Goal: Transaction & Acquisition: Book appointment/travel/reservation

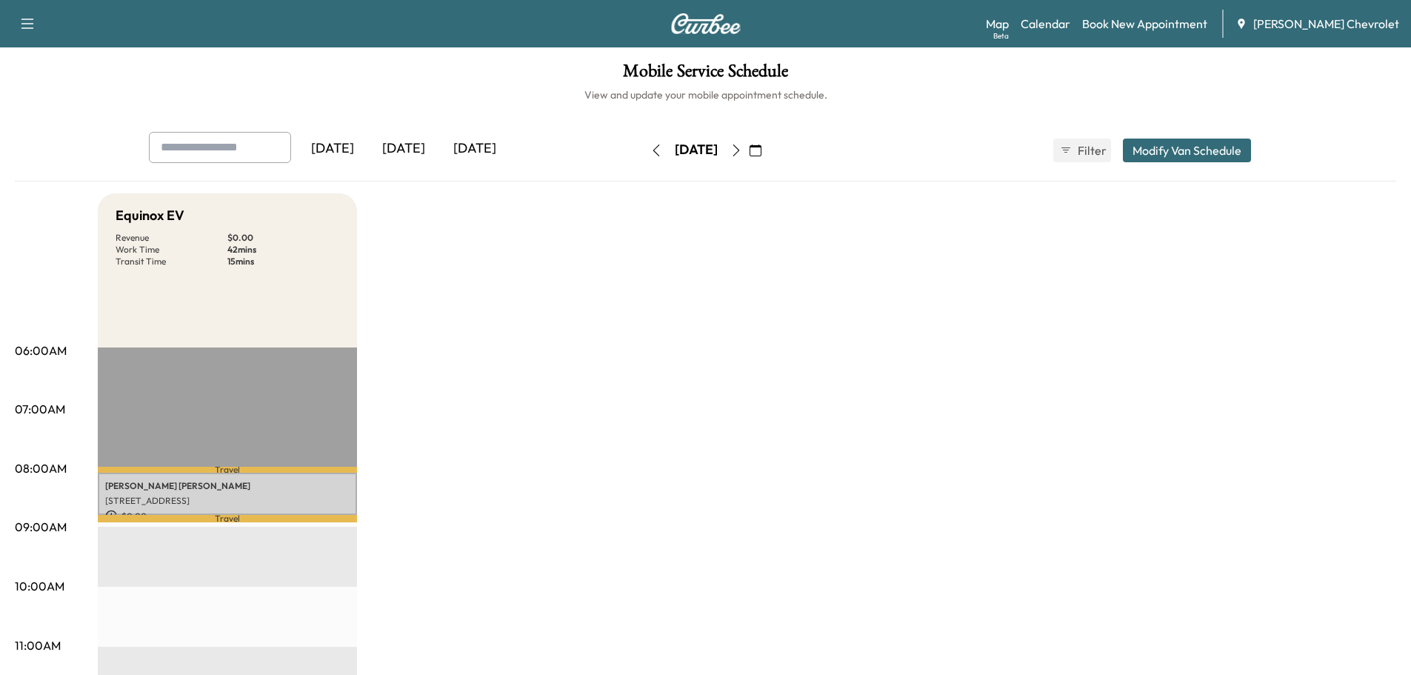
click at [650, 150] on icon "button" at bounding box center [656, 150] width 12 height 12
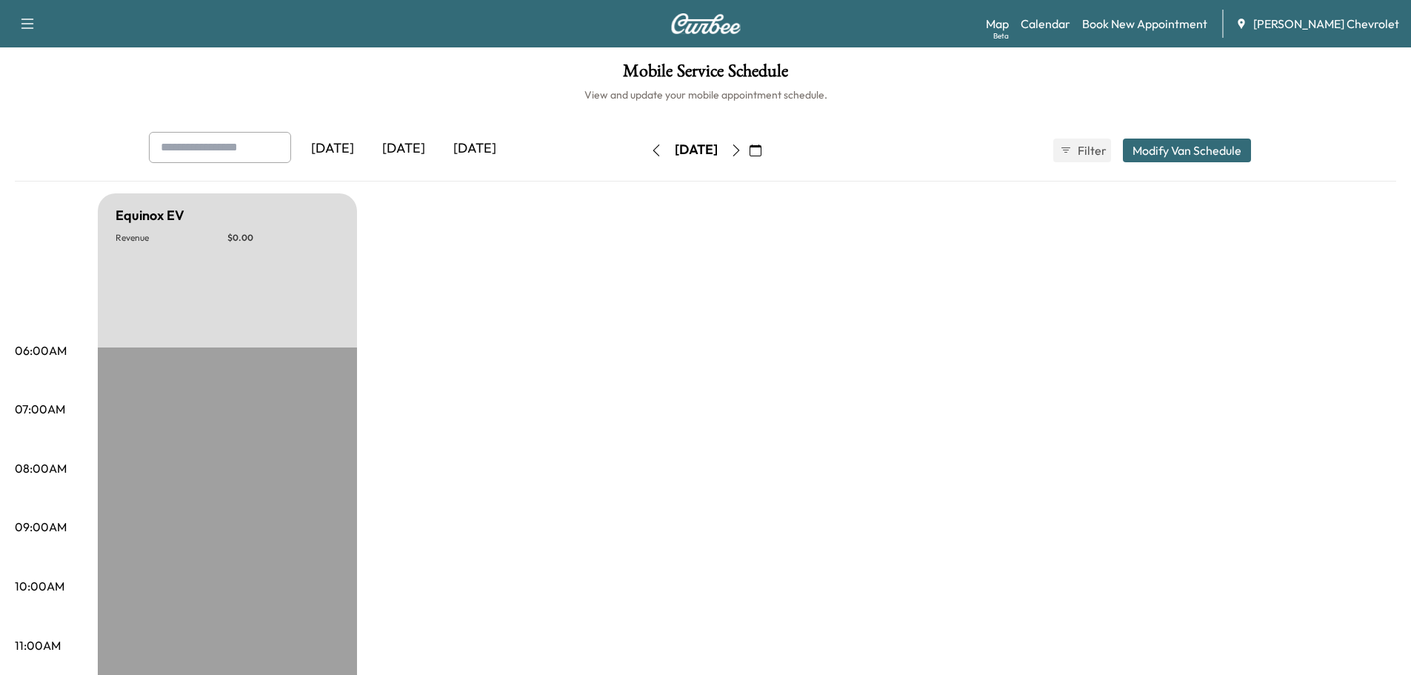
click at [650, 151] on icon "button" at bounding box center [656, 150] width 12 height 12
drag, startPoint x: 593, startPoint y: 150, endPoint x: 601, endPoint y: 150, distance: 7.4
click at [644, 150] on button "button" at bounding box center [656, 151] width 25 height 24
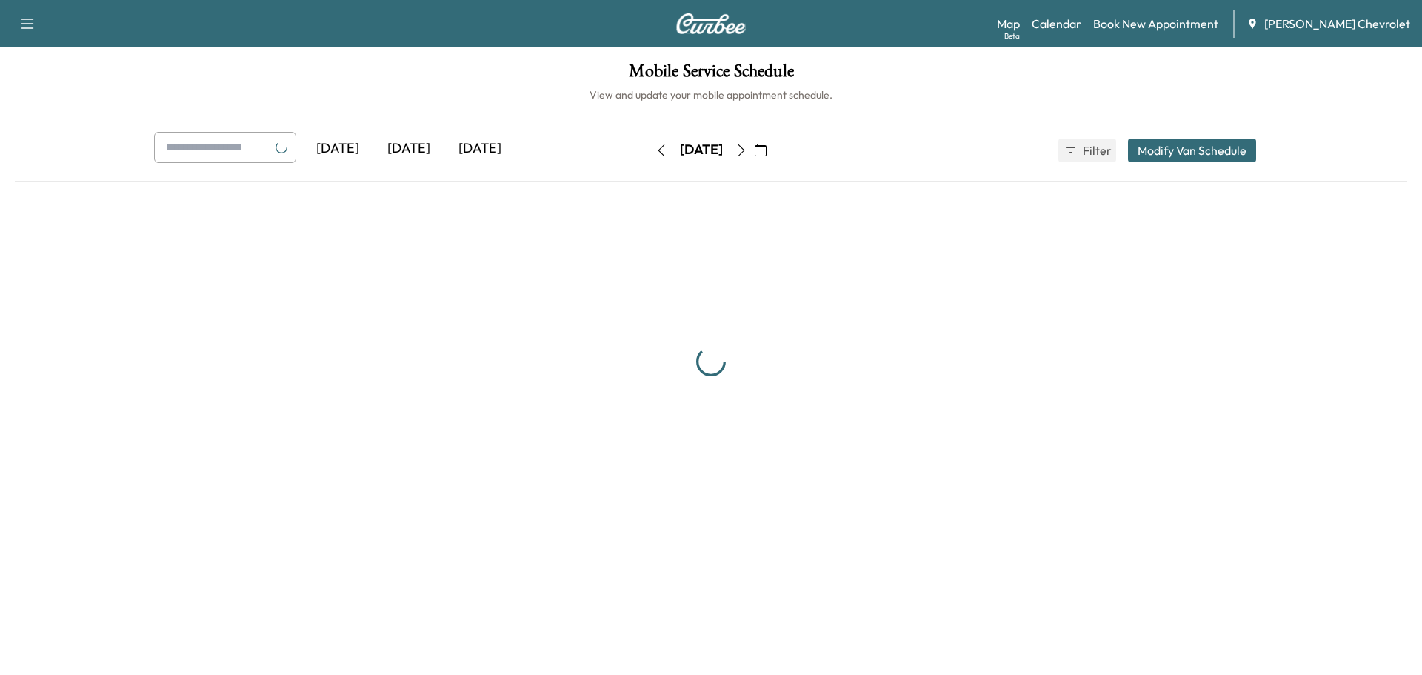
click at [649, 149] on button "button" at bounding box center [661, 151] width 25 height 24
click at [656, 149] on icon "button" at bounding box center [662, 150] width 12 height 12
click at [649, 149] on button "button" at bounding box center [661, 151] width 25 height 24
click at [650, 149] on icon "button" at bounding box center [656, 150] width 12 height 12
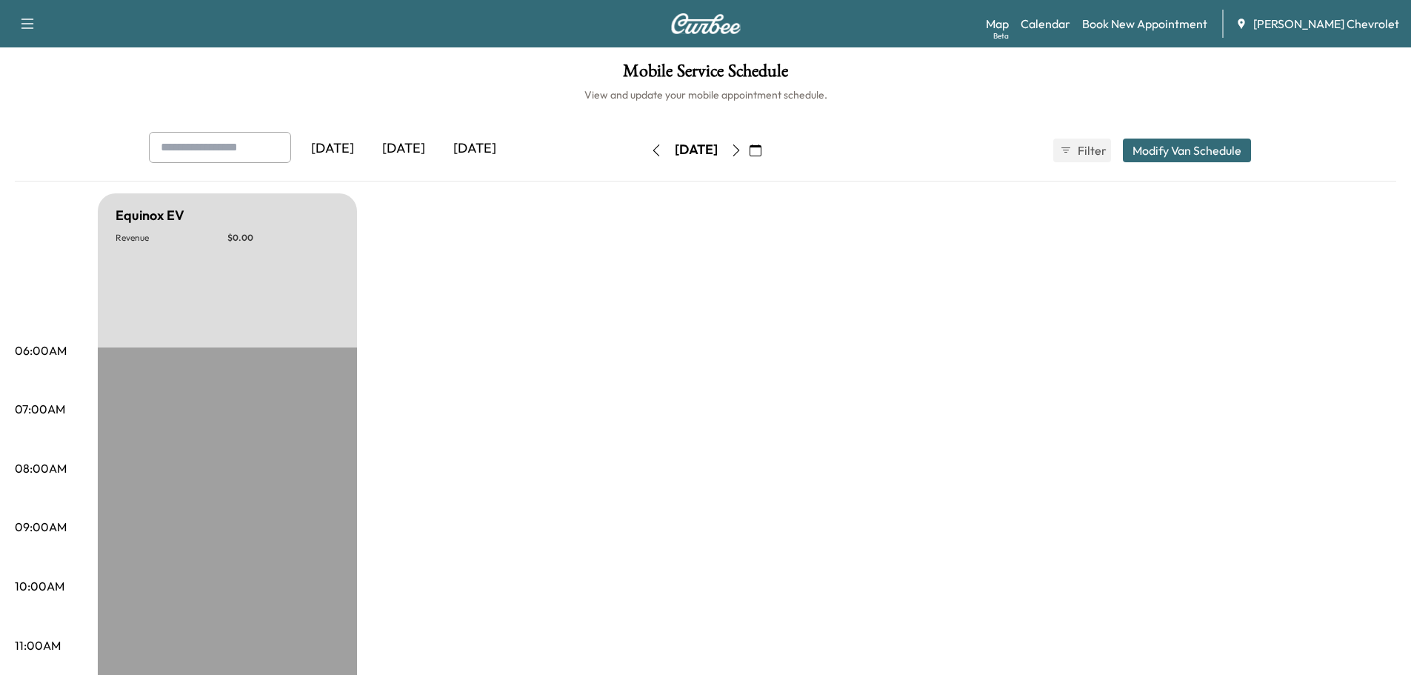
click at [644, 149] on button "button" at bounding box center [656, 151] width 25 height 24
click at [650, 149] on icon "button" at bounding box center [656, 150] width 12 height 12
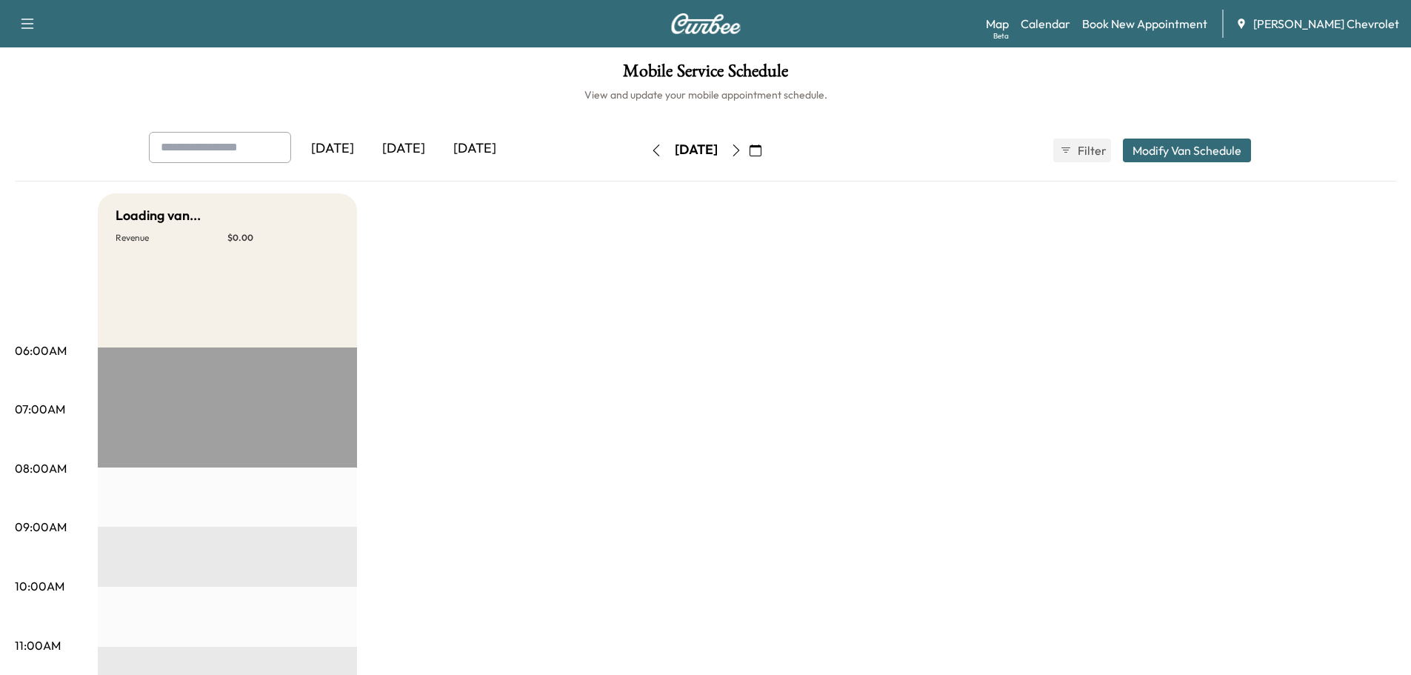
click at [644, 149] on button "button" at bounding box center [656, 151] width 25 height 24
click at [742, 148] on icon "button" at bounding box center [736, 150] width 12 height 12
click at [742, 150] on icon "button" at bounding box center [736, 150] width 12 height 12
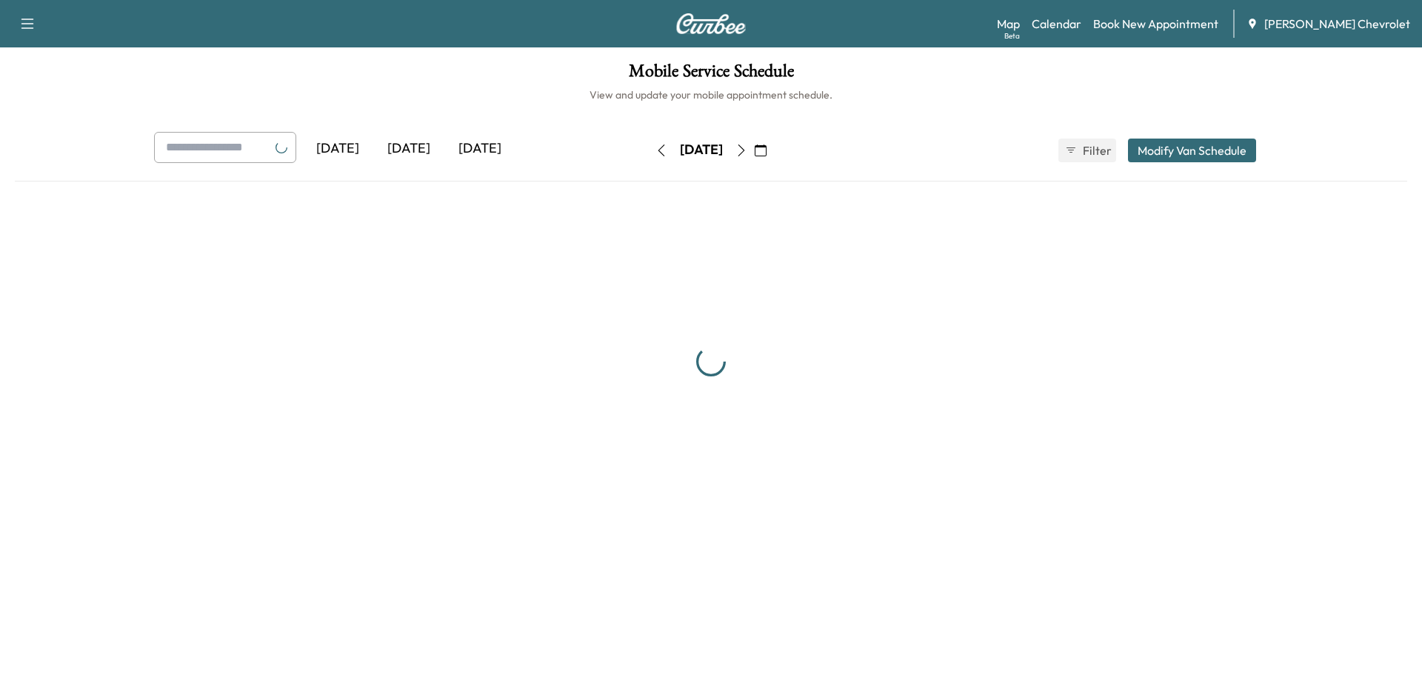
click at [754, 150] on button "button" at bounding box center [741, 151] width 25 height 24
click at [742, 150] on icon "button" at bounding box center [736, 150] width 12 height 12
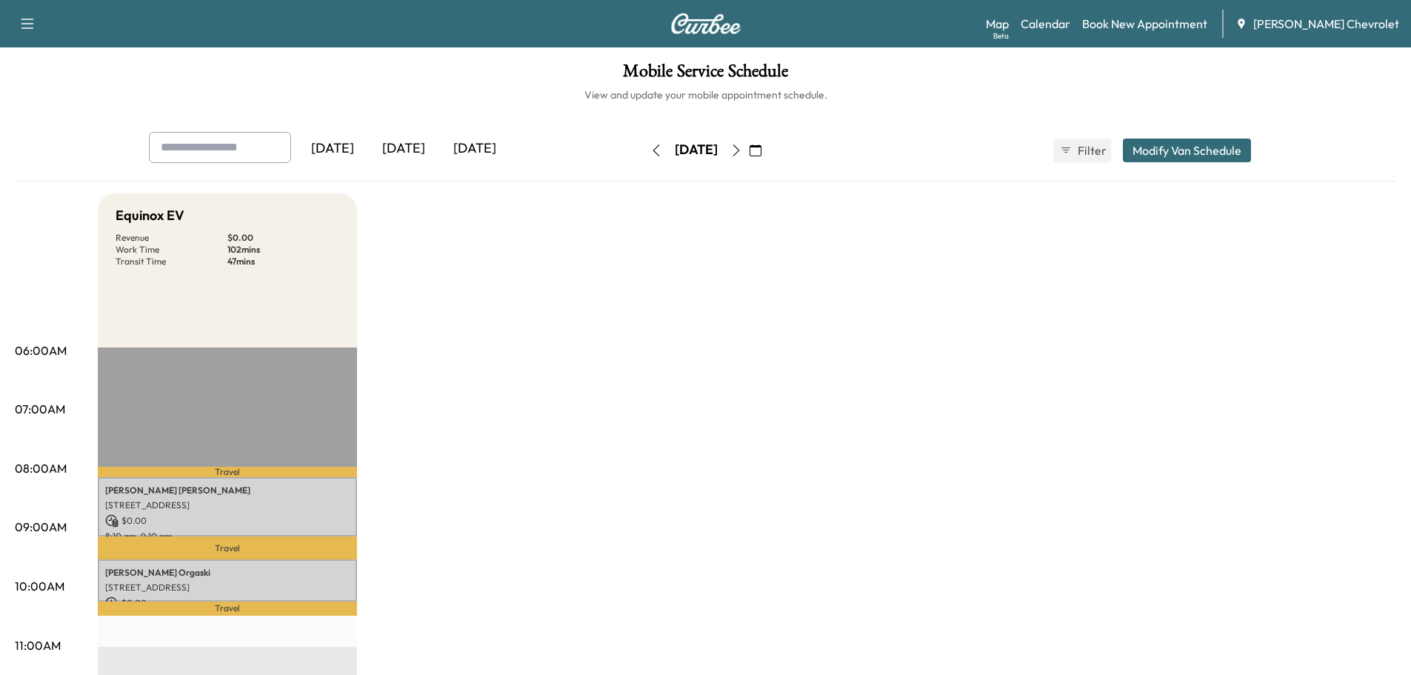
click at [742, 150] on icon "button" at bounding box center [736, 150] width 12 height 12
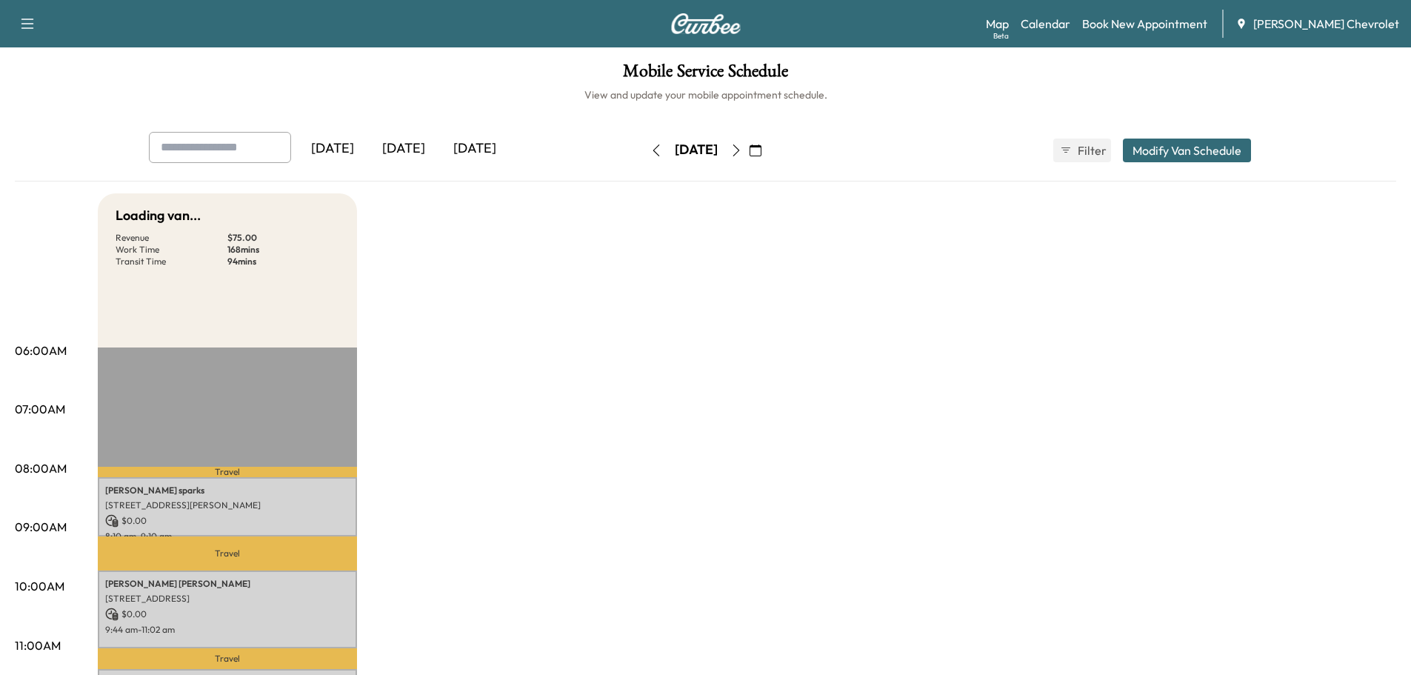
click at [749, 150] on button "button" at bounding box center [736, 151] width 25 height 24
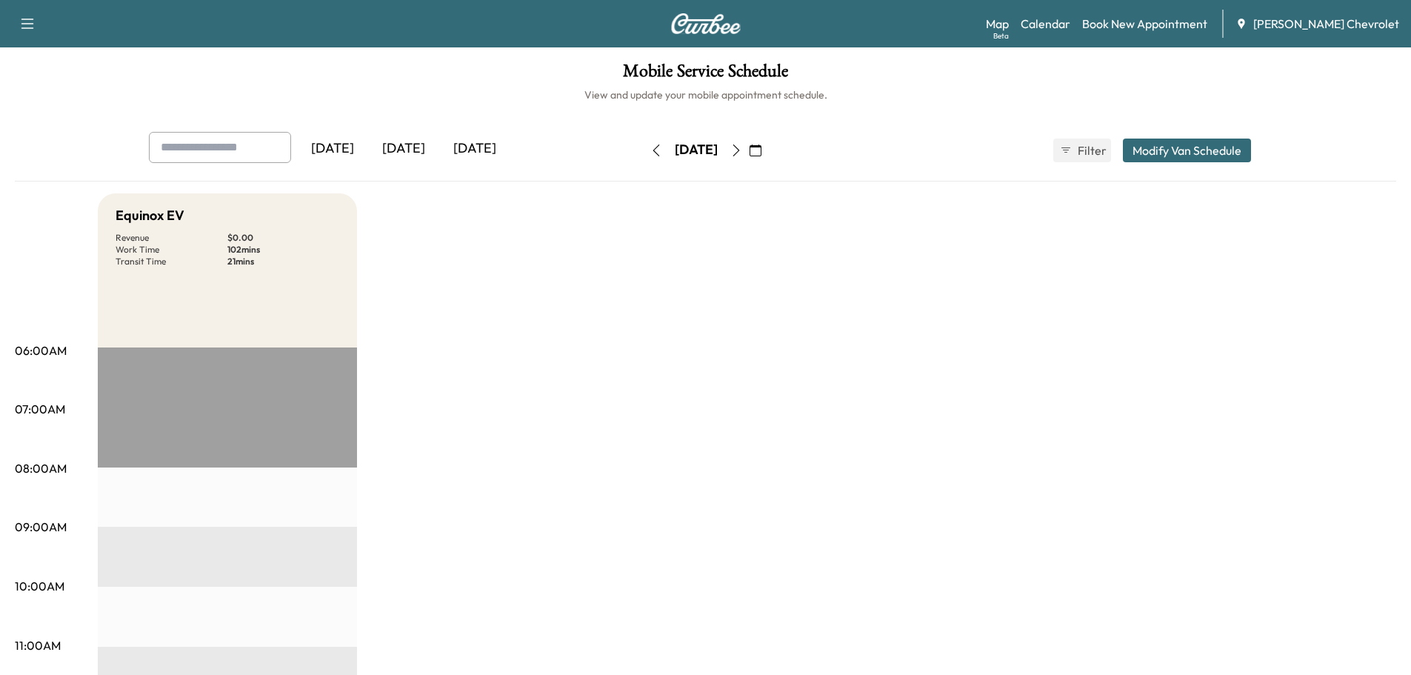
click at [653, 153] on icon "button" at bounding box center [656, 150] width 7 height 12
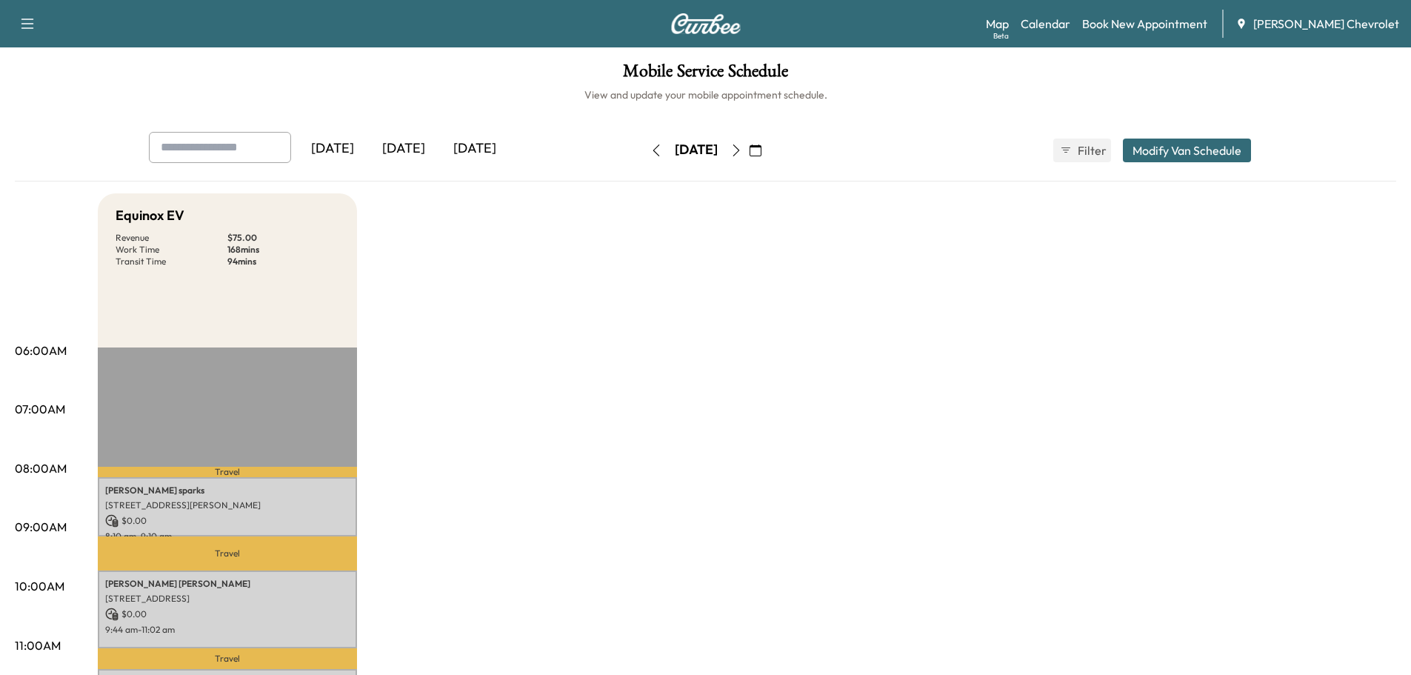
click at [650, 144] on icon "button" at bounding box center [656, 150] width 12 height 12
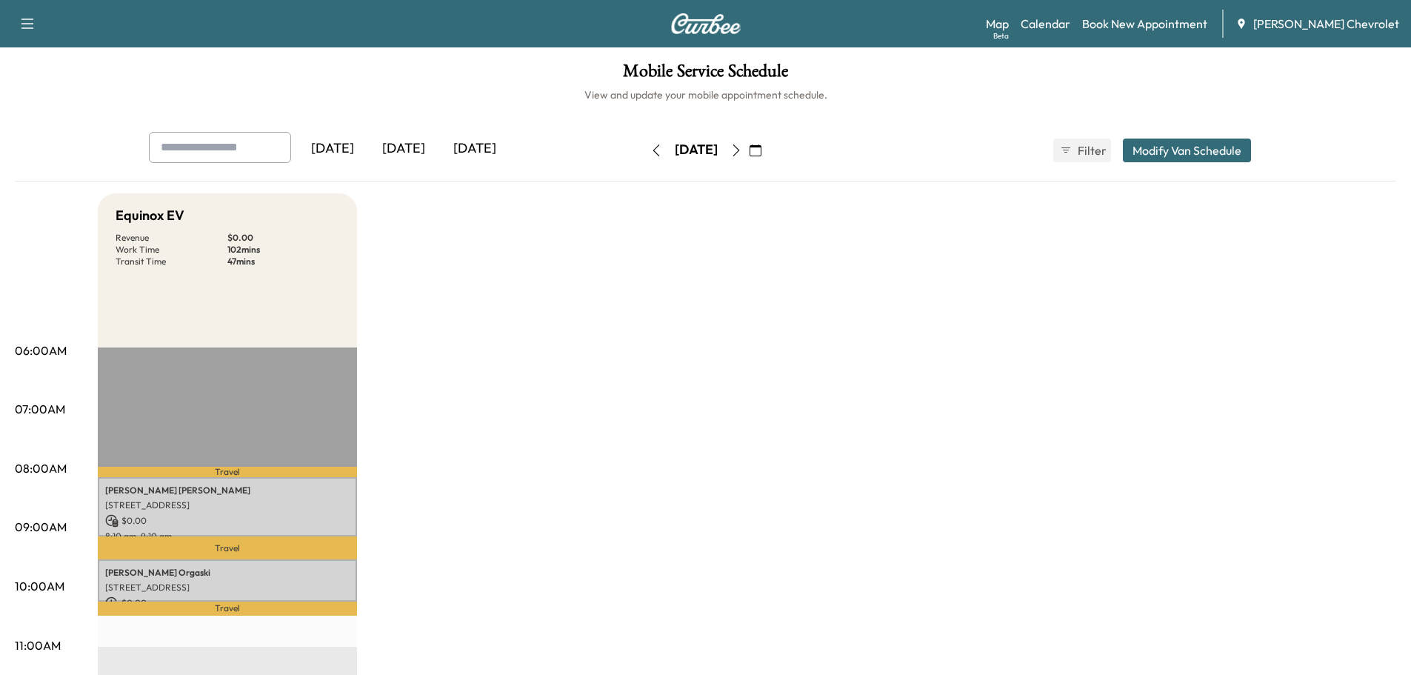
click at [650, 147] on icon "button" at bounding box center [656, 150] width 12 height 12
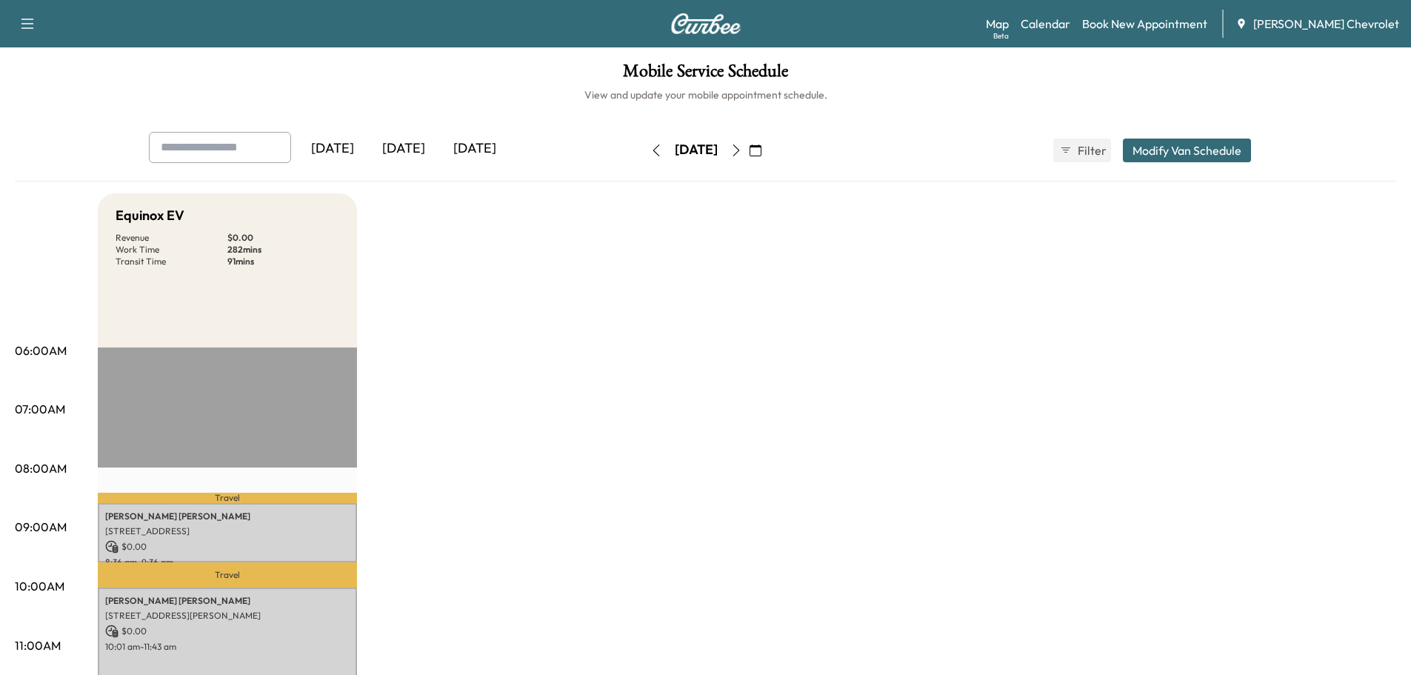
click at [749, 146] on button "button" at bounding box center [736, 151] width 25 height 24
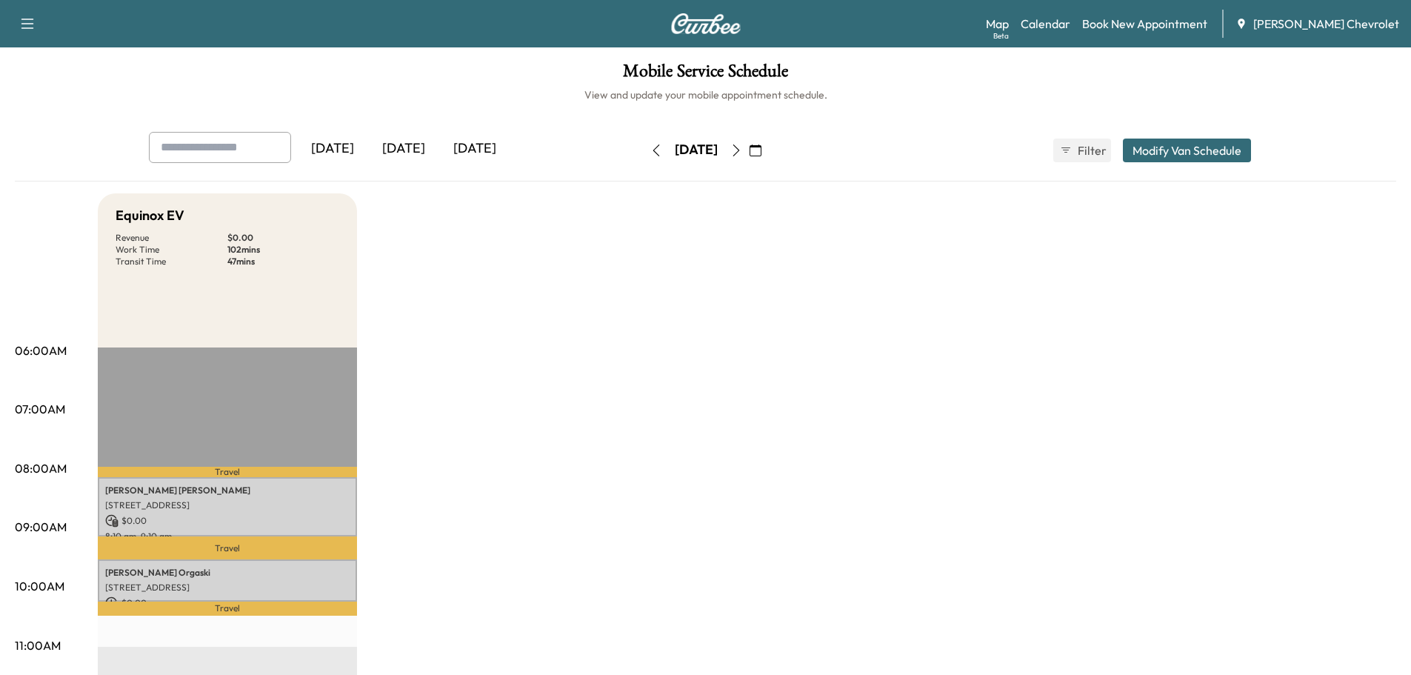
click at [742, 150] on icon "button" at bounding box center [736, 150] width 12 height 12
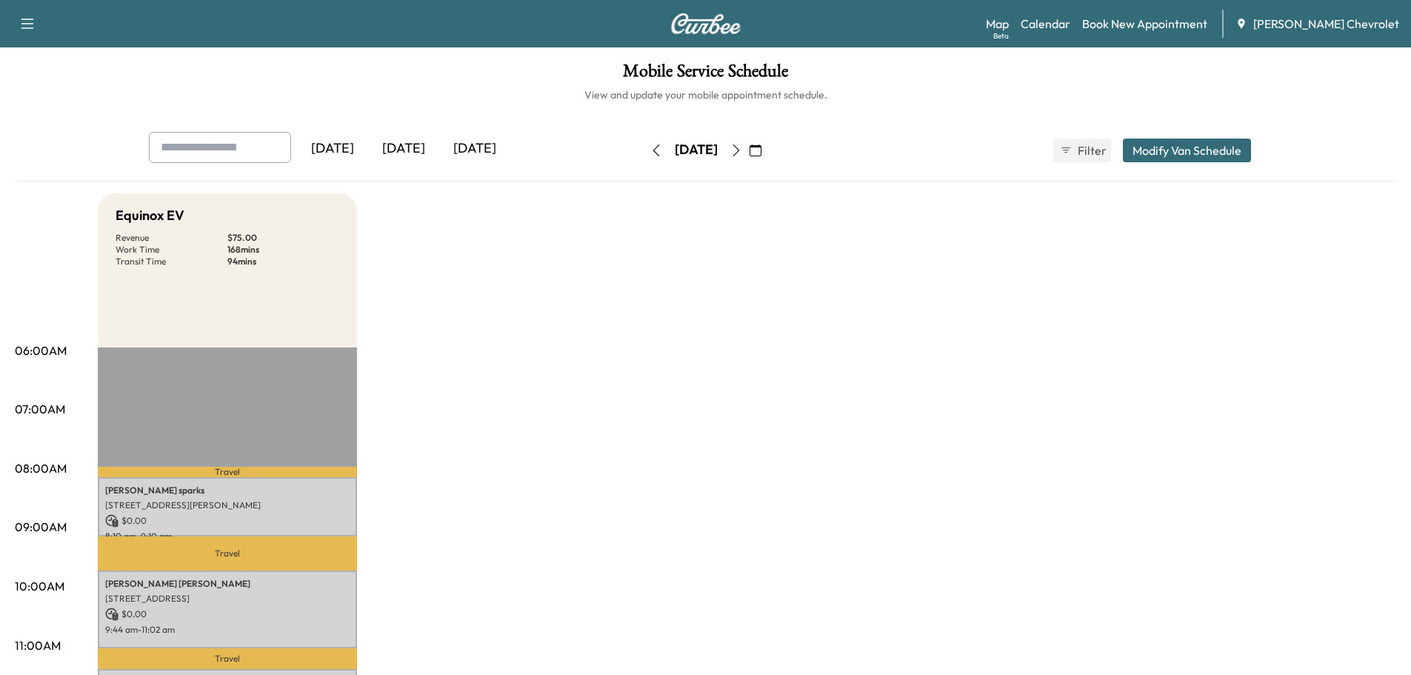
click at [644, 151] on div "[DATE]" at bounding box center [696, 151] width 105 height 24
click at [644, 151] on button "button" at bounding box center [656, 151] width 25 height 24
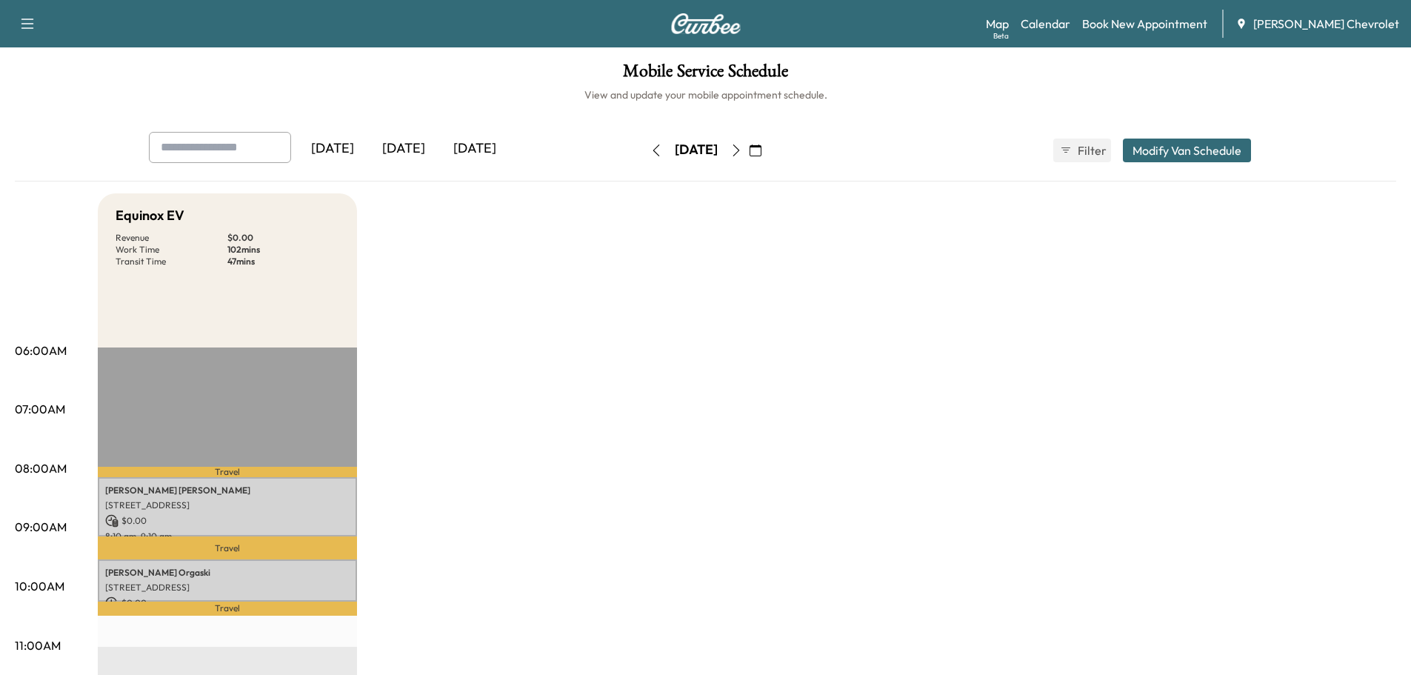
click at [742, 153] on icon "button" at bounding box center [736, 150] width 12 height 12
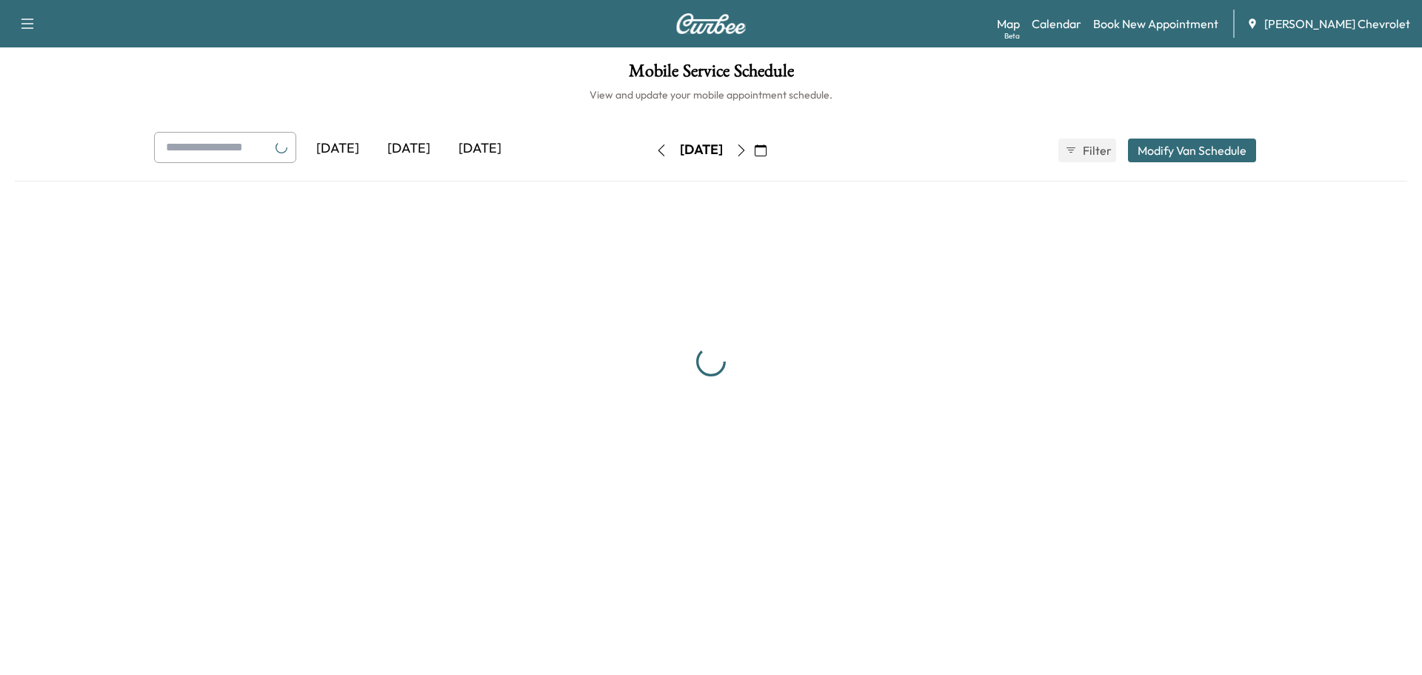
click at [723, 153] on div "[DATE]" at bounding box center [701, 150] width 43 height 19
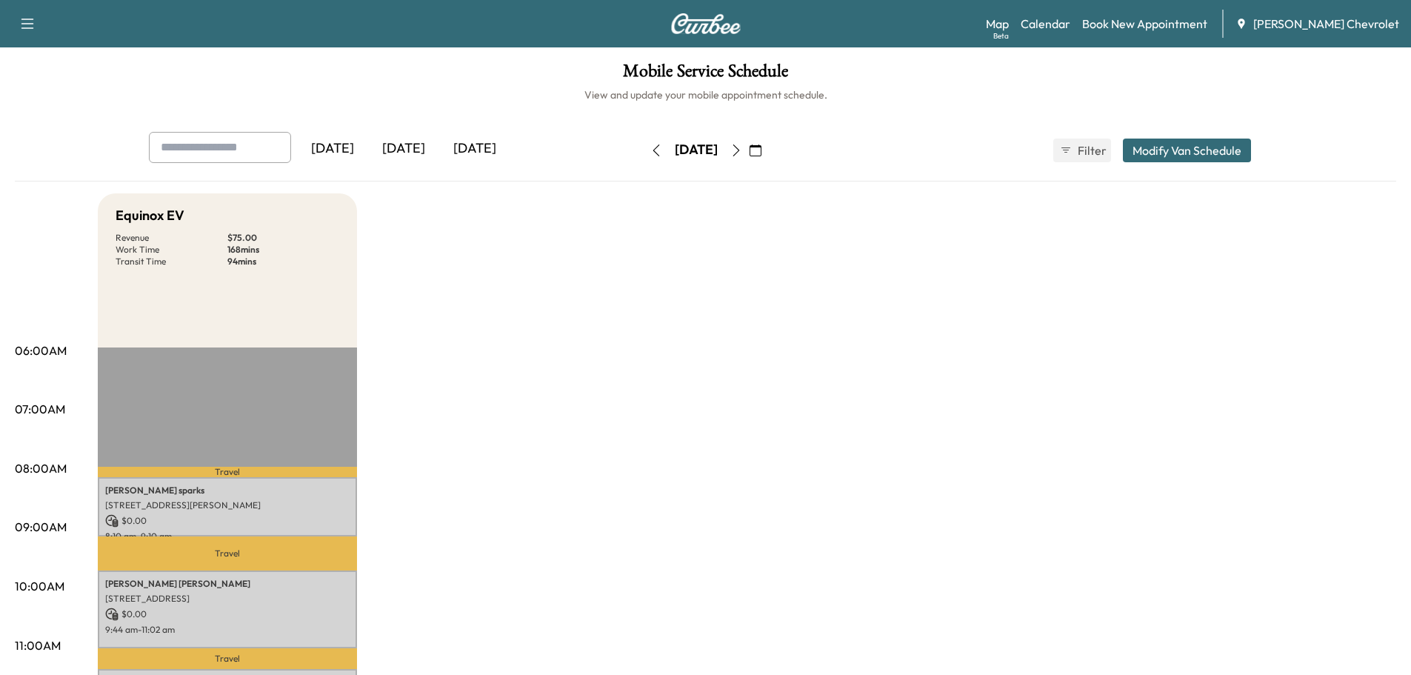
click at [742, 147] on icon "button" at bounding box center [736, 150] width 12 height 12
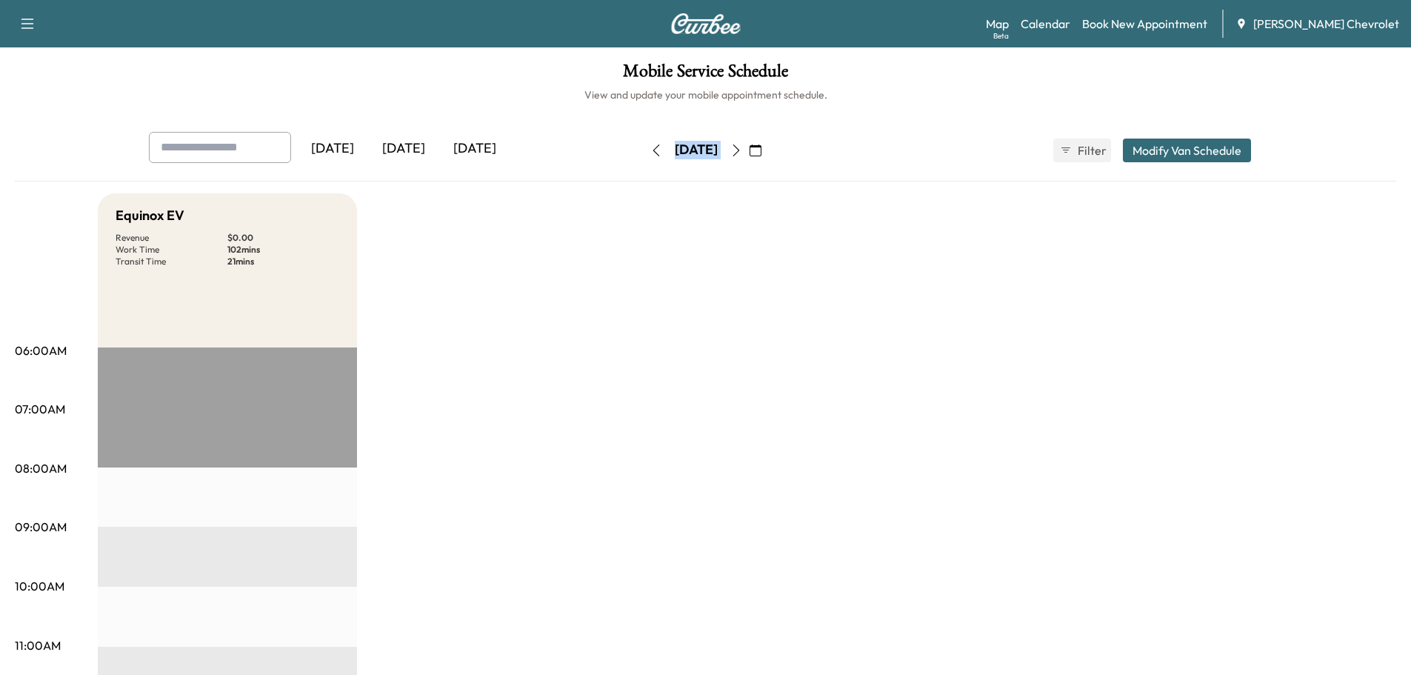
click at [768, 148] on button "button" at bounding box center [755, 151] width 25 height 24
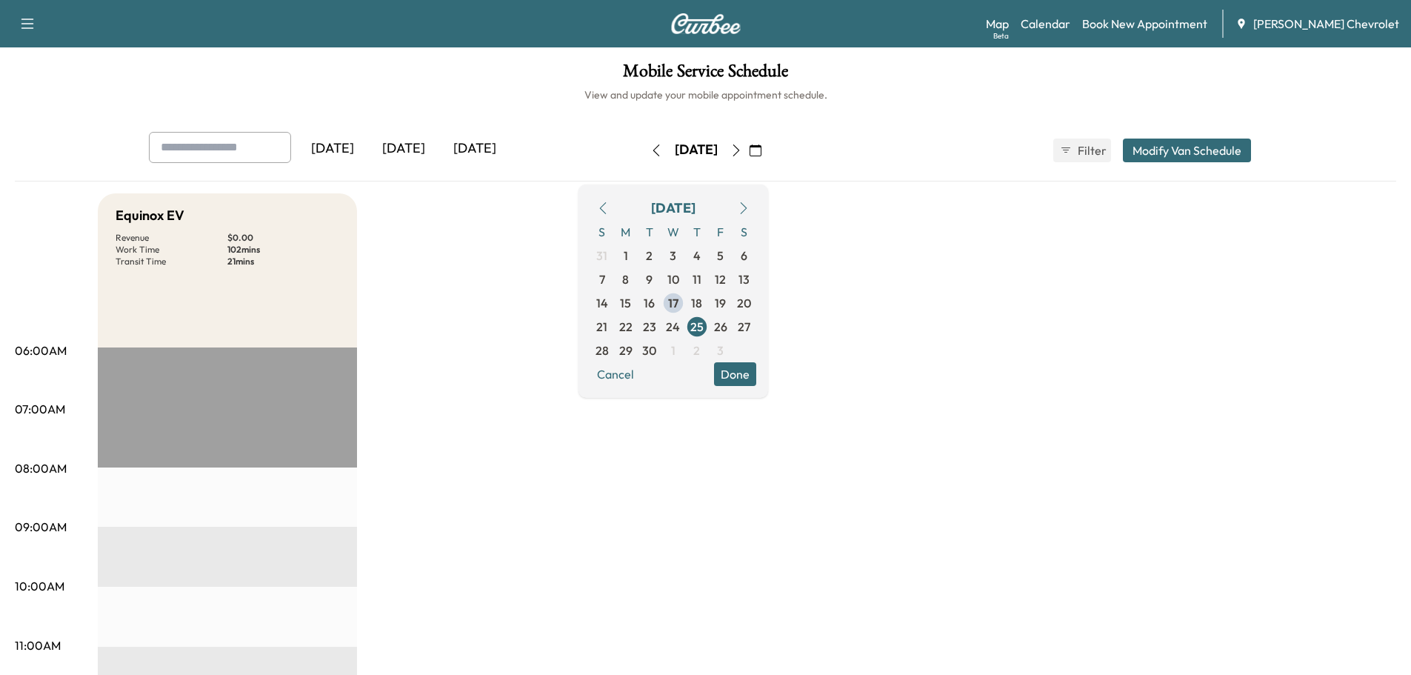
click at [742, 149] on icon "button" at bounding box center [736, 150] width 12 height 12
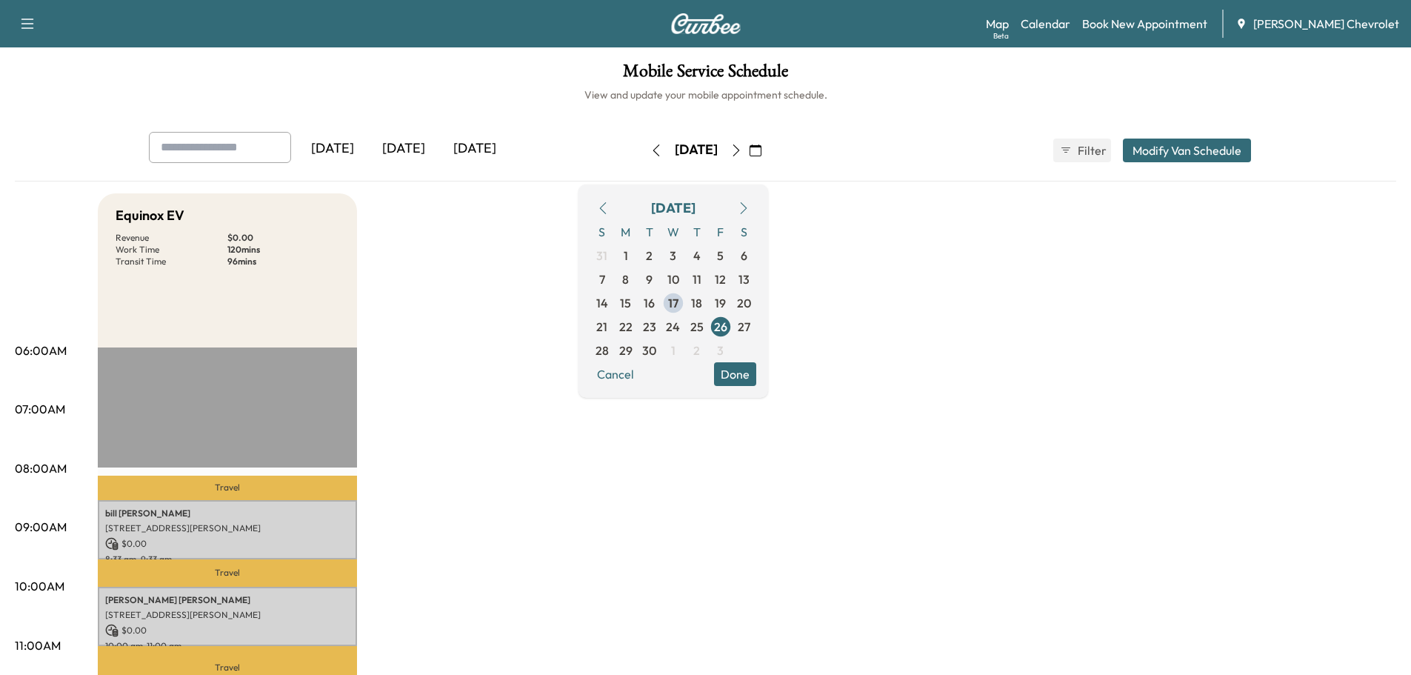
drag, startPoint x: 401, startPoint y: 531, endPoint x: 415, endPoint y: 518, distance: 18.9
click at [644, 159] on button "button" at bounding box center [656, 151] width 25 height 24
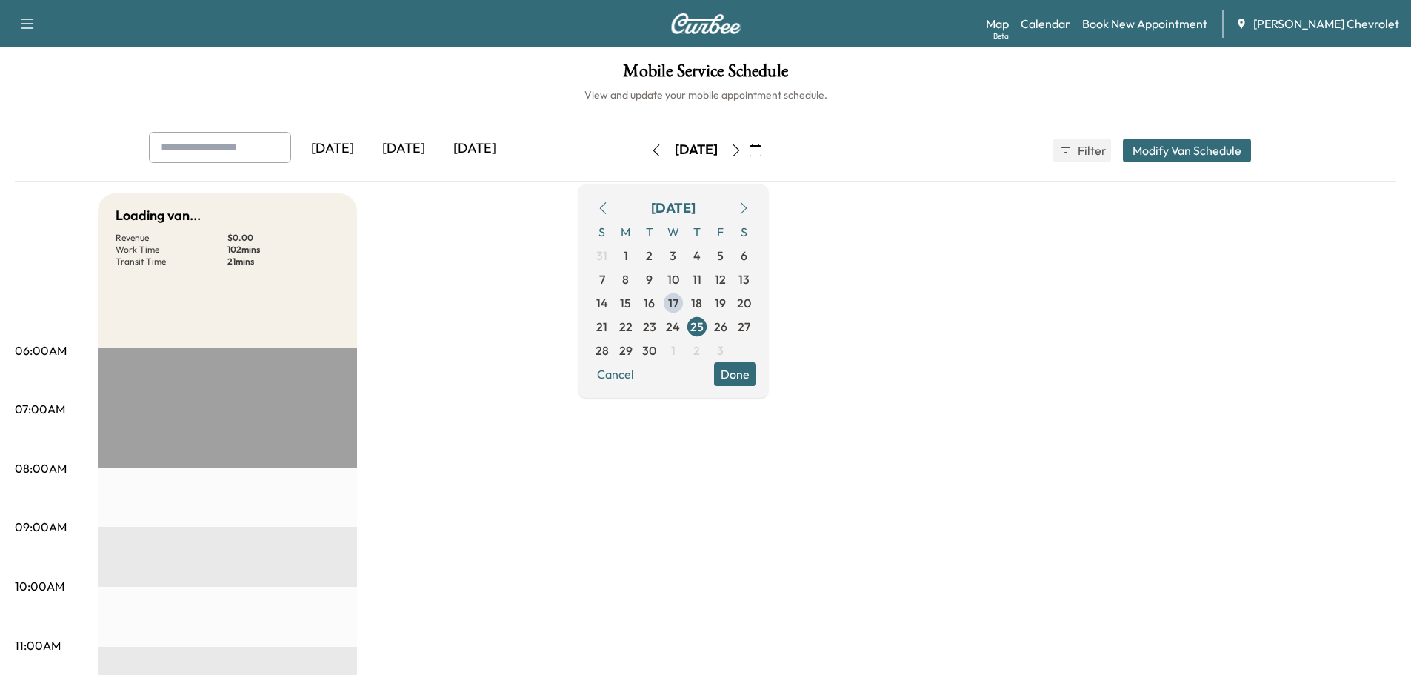
click at [644, 151] on button "button" at bounding box center [656, 151] width 25 height 24
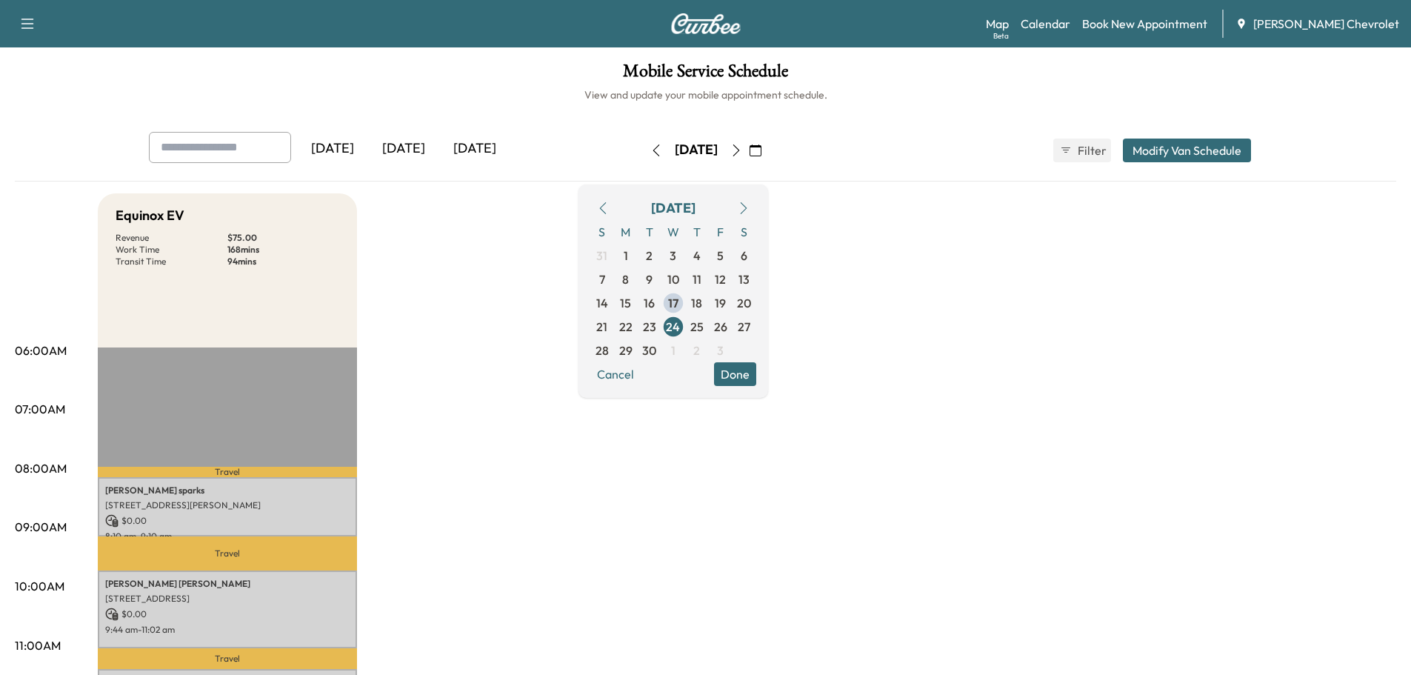
click at [644, 155] on div "[DATE]" at bounding box center [696, 151] width 105 height 24
click at [644, 153] on button "button" at bounding box center [656, 151] width 25 height 24
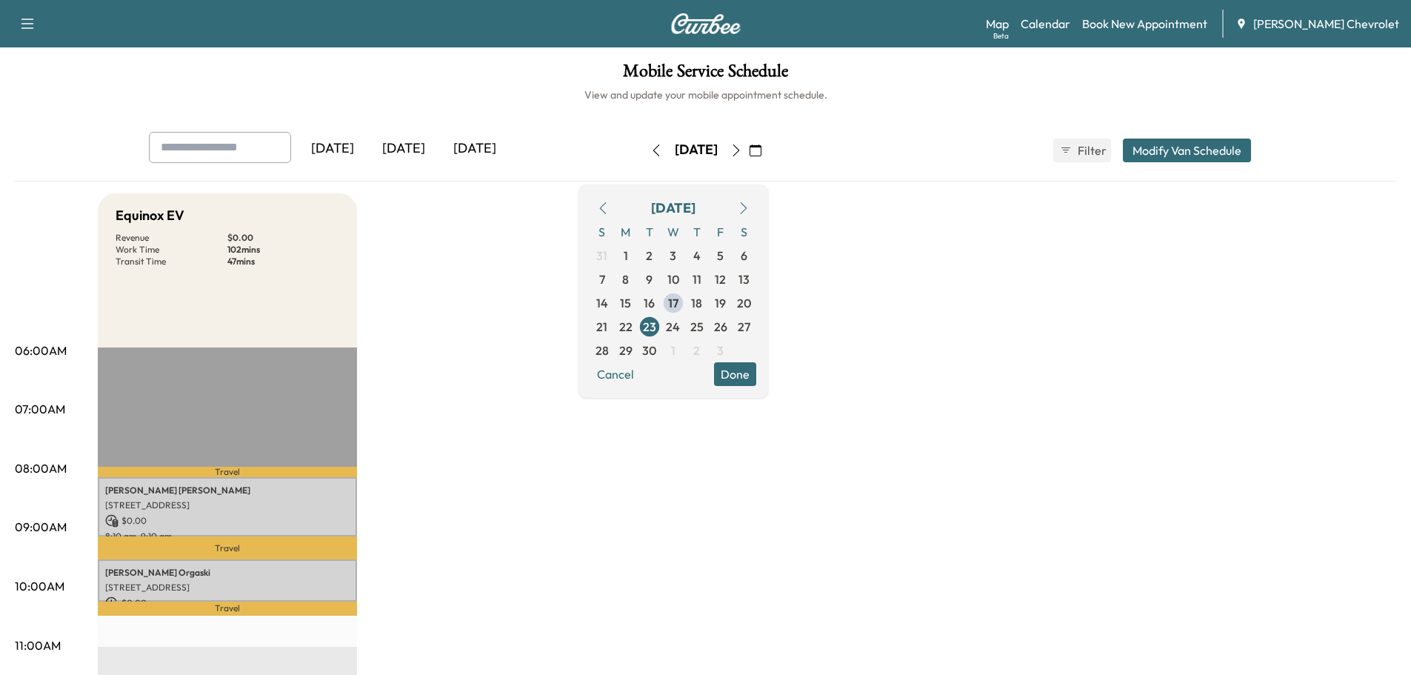
drag, startPoint x: 668, startPoint y: 404, endPoint x: 675, endPoint y: 507, distance: 103.9
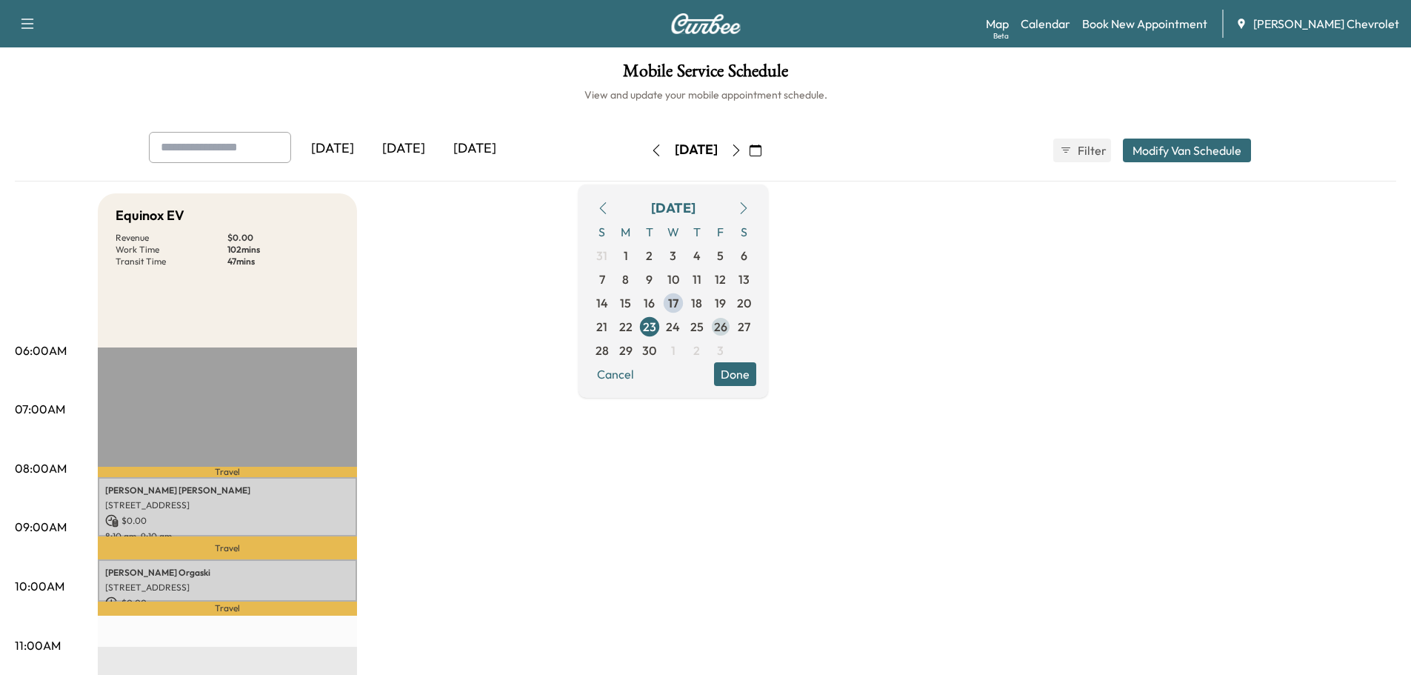
click at [727, 325] on span "26" at bounding box center [720, 327] width 13 height 18
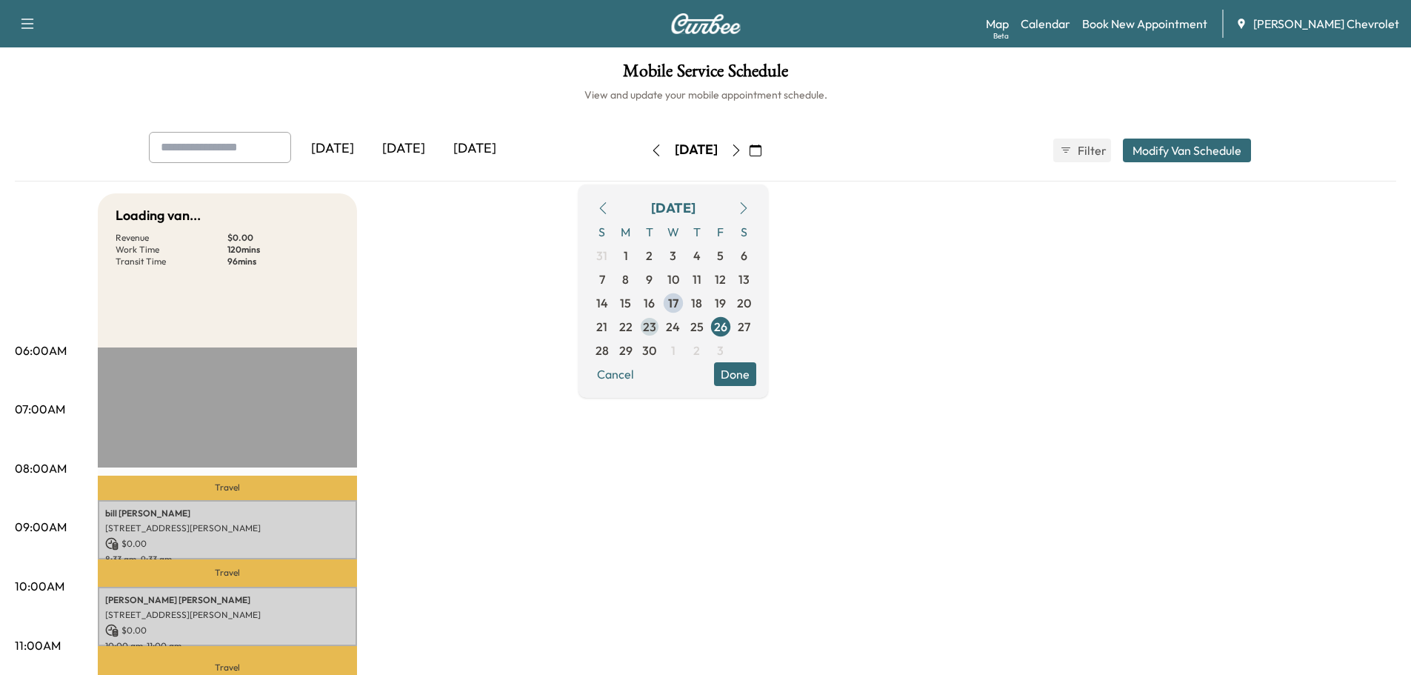
click at [656, 326] on span "23" at bounding box center [649, 327] width 13 height 18
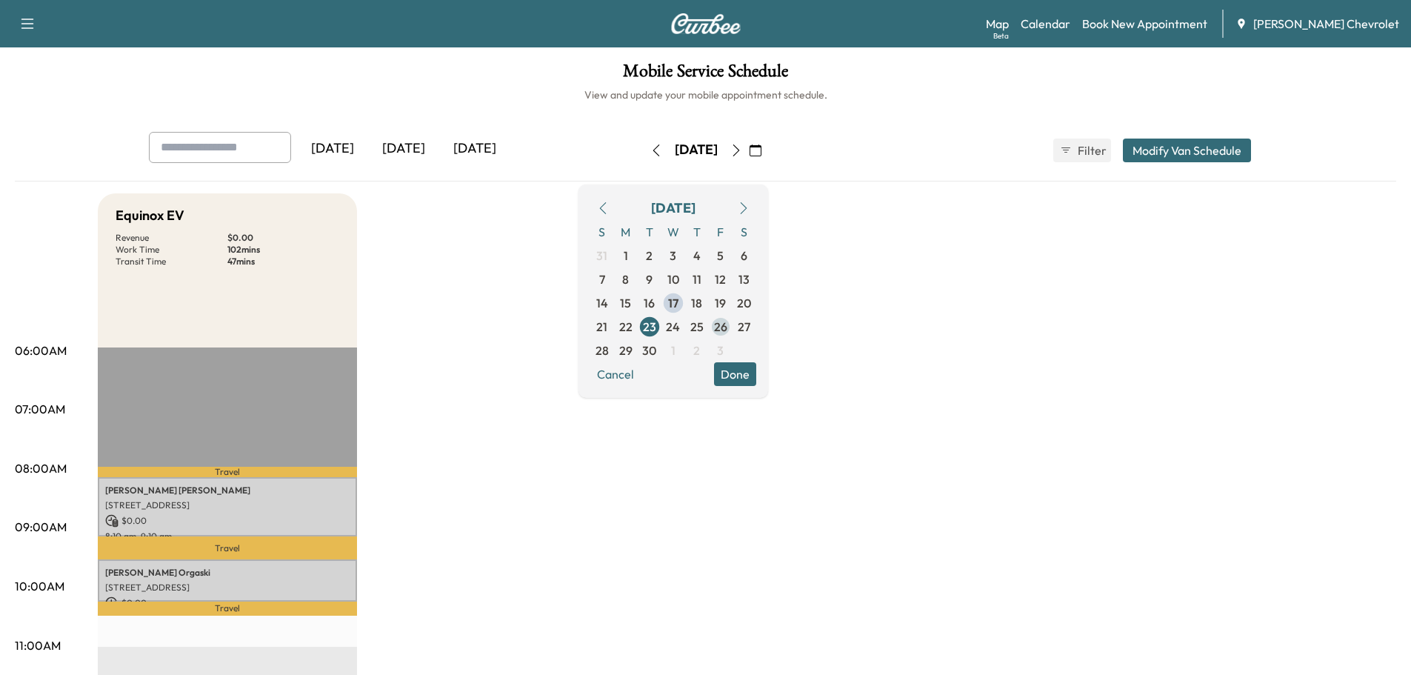
click at [727, 328] on span "26" at bounding box center [720, 327] width 13 height 18
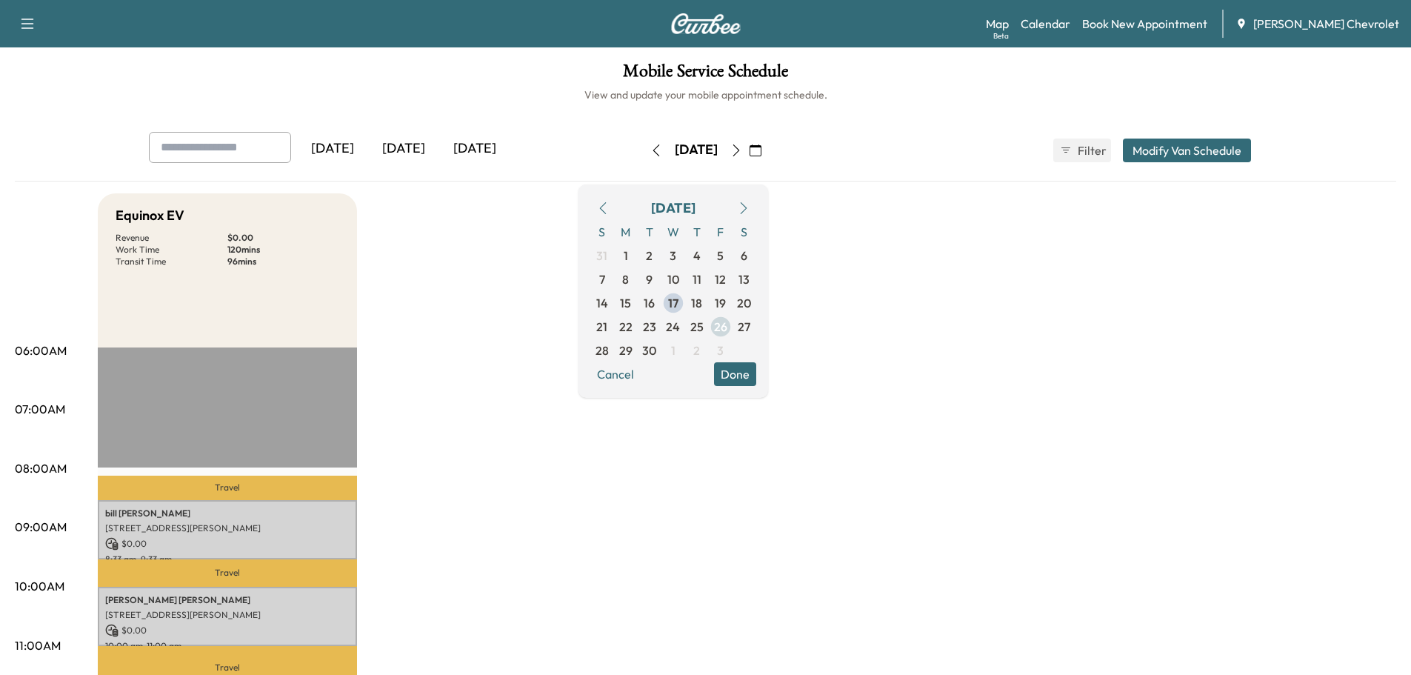
click at [727, 326] on span "26" at bounding box center [720, 327] width 13 height 18
click at [1173, 26] on link "Book New Appointment" at bounding box center [1144, 24] width 125 height 18
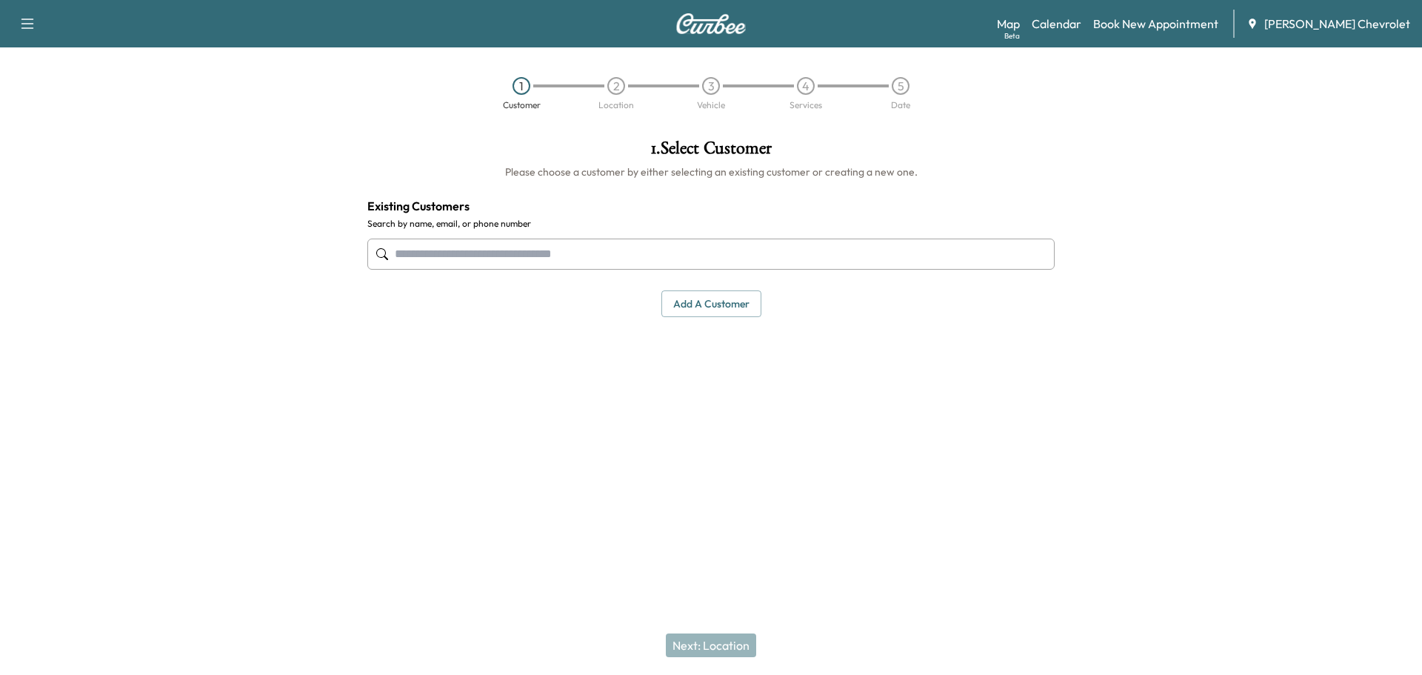
drag, startPoint x: 719, startPoint y: 227, endPoint x: 713, endPoint y: 241, distance: 15.3
click at [719, 230] on div "1 . Select Customer Please choose a customer by either selecting an existing cu…" at bounding box center [711, 227] width 711 height 201
drag, startPoint x: 713, startPoint y: 241, endPoint x: 708, endPoint y: 250, distance: 9.3
click at [712, 243] on input "text" at bounding box center [710, 254] width 687 height 31
click at [708, 250] on input "text" at bounding box center [710, 254] width 687 height 31
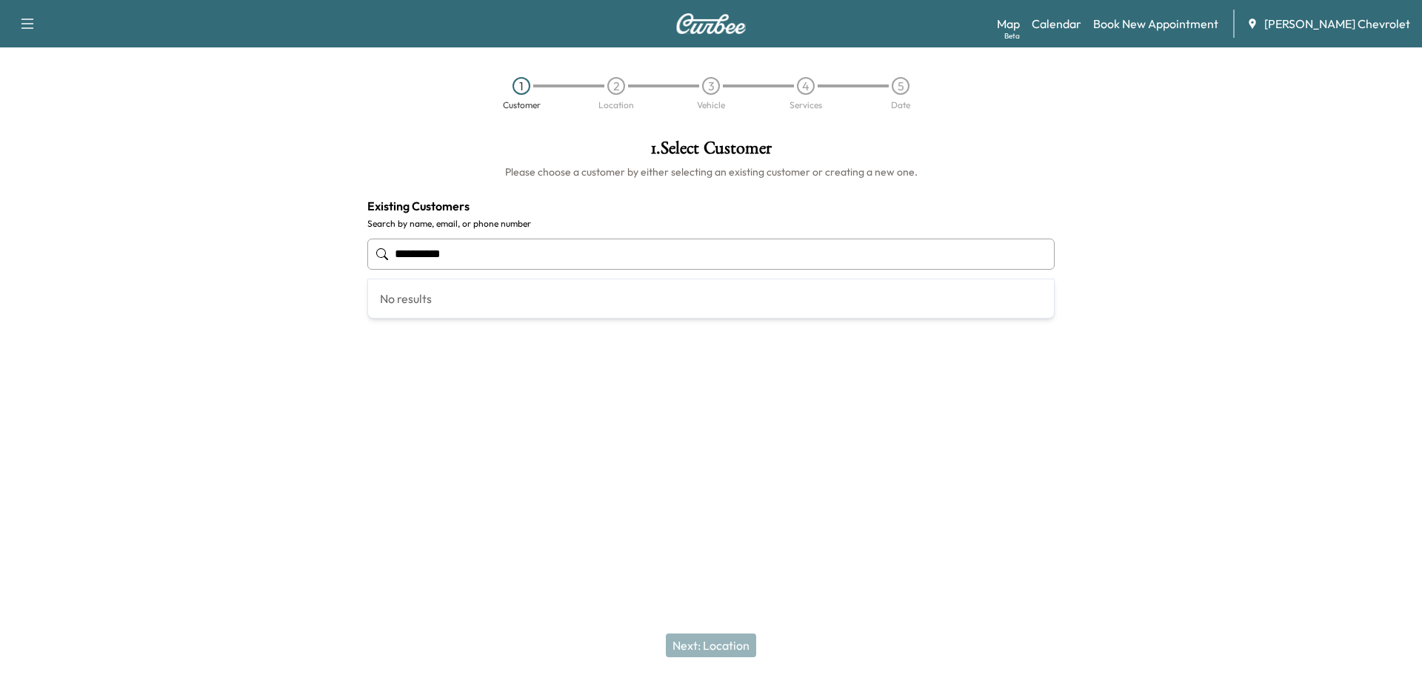
click at [679, 261] on input "**********" at bounding box center [710, 254] width 687 height 31
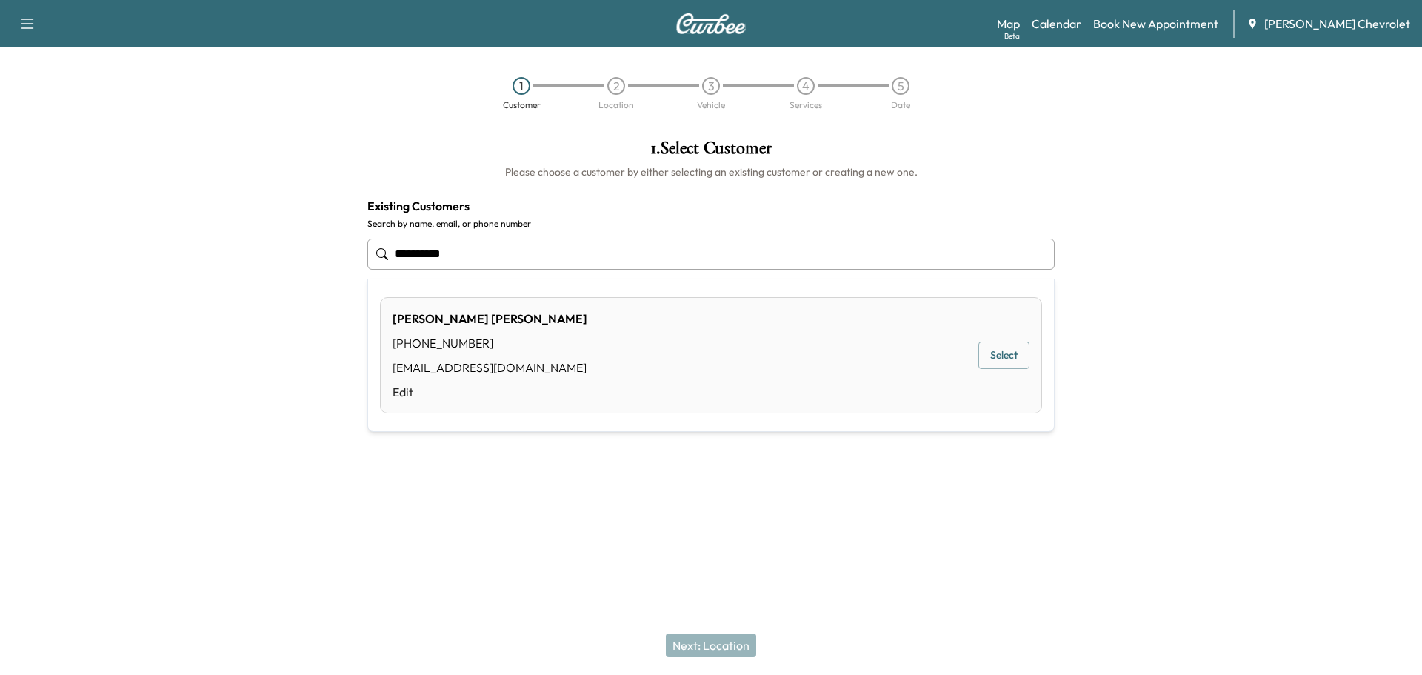
click at [572, 367] on div "[PERSON_NAME] [PHONE_NUMBER] [EMAIL_ADDRESS][DOMAIN_NAME] Edit Select" at bounding box center [711, 355] width 662 height 116
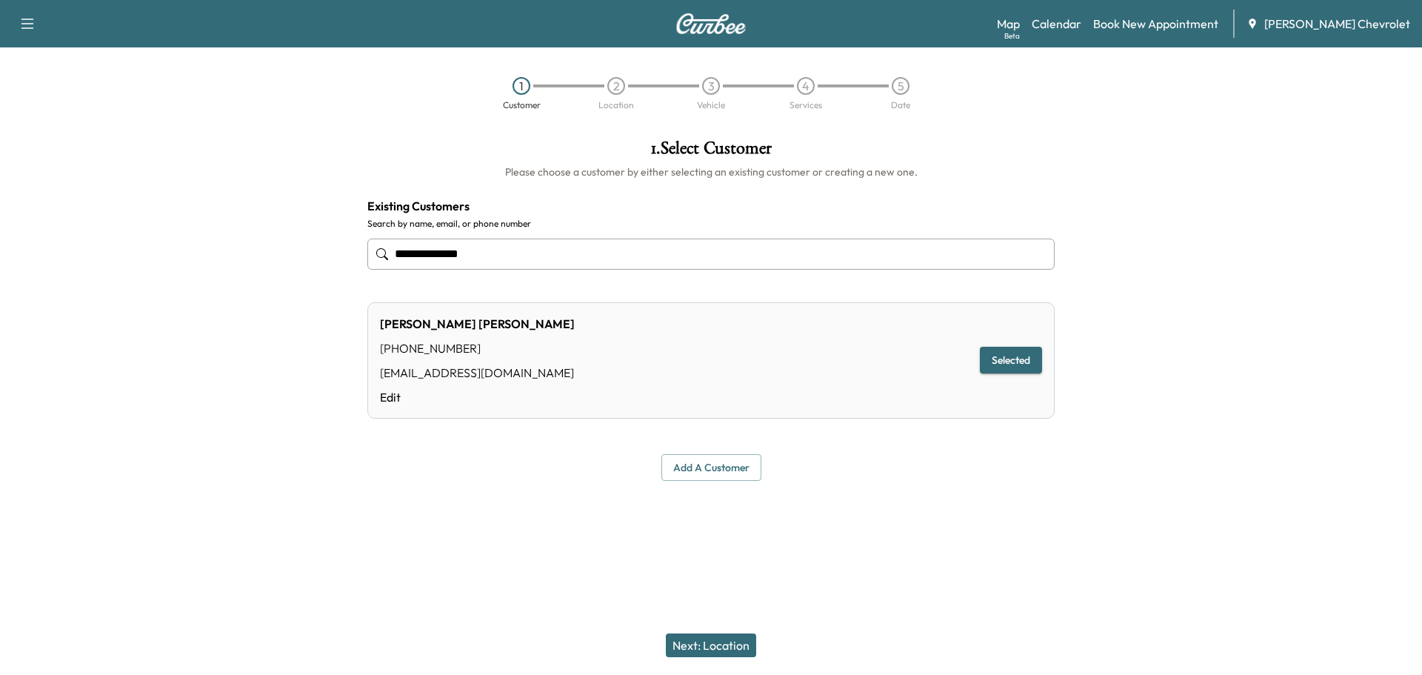
type input "**********"
drag, startPoint x: 1011, startPoint y: 359, endPoint x: 918, endPoint y: 400, distance: 101.8
click at [1010, 360] on button "Selected" at bounding box center [1011, 360] width 62 height 27
click at [1006, 359] on button "Selected" at bounding box center [1011, 360] width 62 height 27
click at [717, 652] on button "Next: Location" at bounding box center [711, 645] width 90 height 24
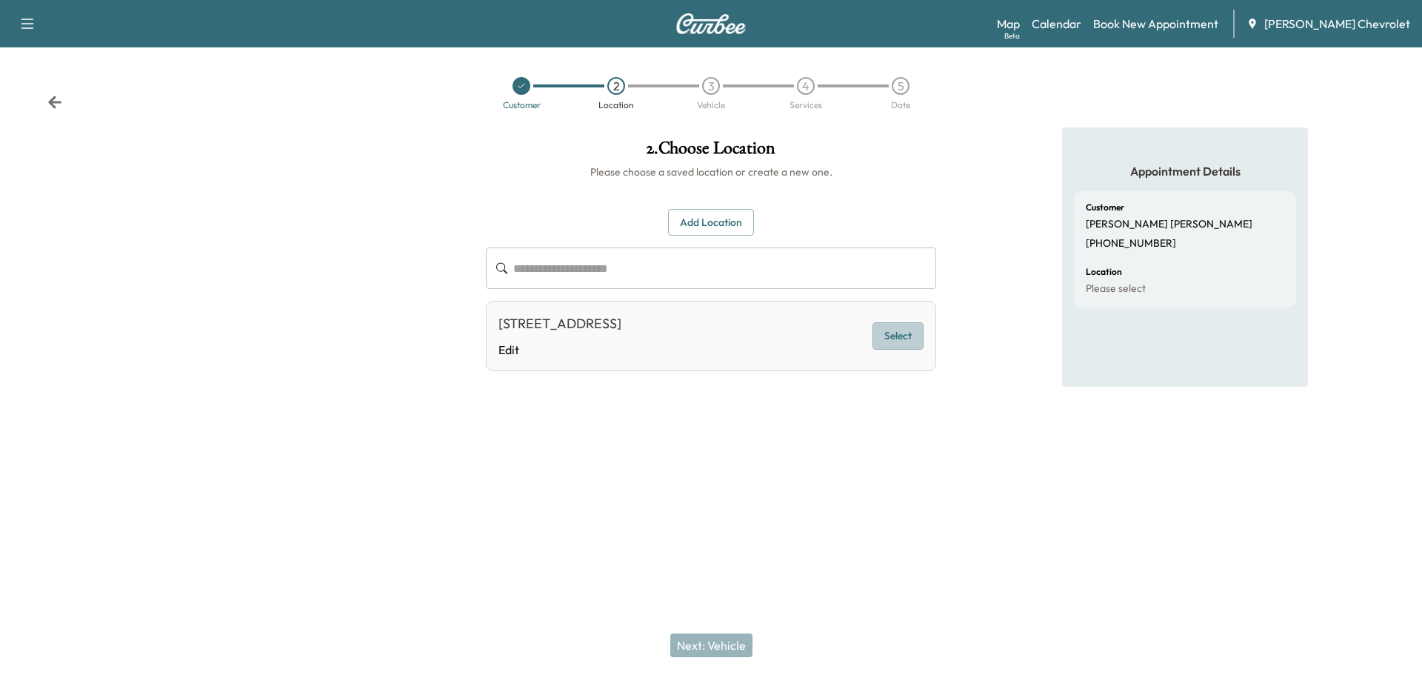
click at [898, 333] on button "Select" at bounding box center [898, 335] width 51 height 27
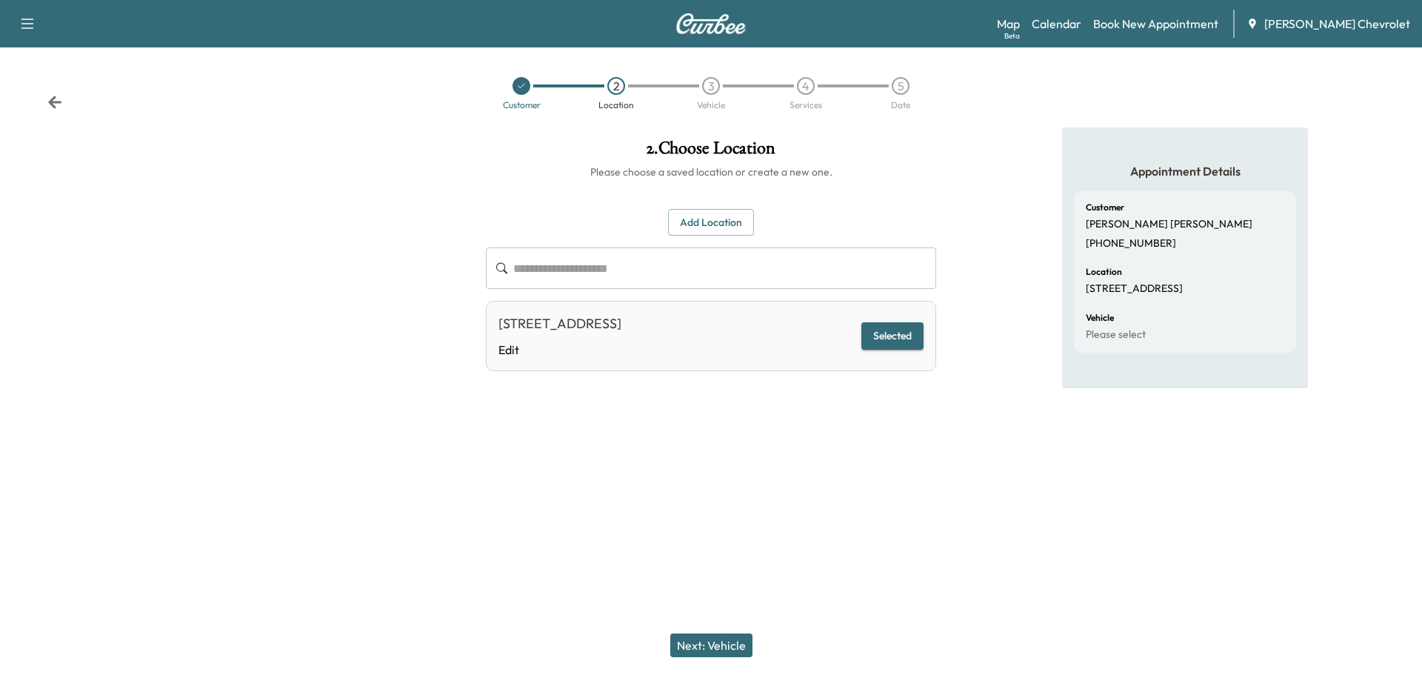
click at [733, 638] on button "Next: Vehicle" at bounding box center [711, 645] width 82 height 24
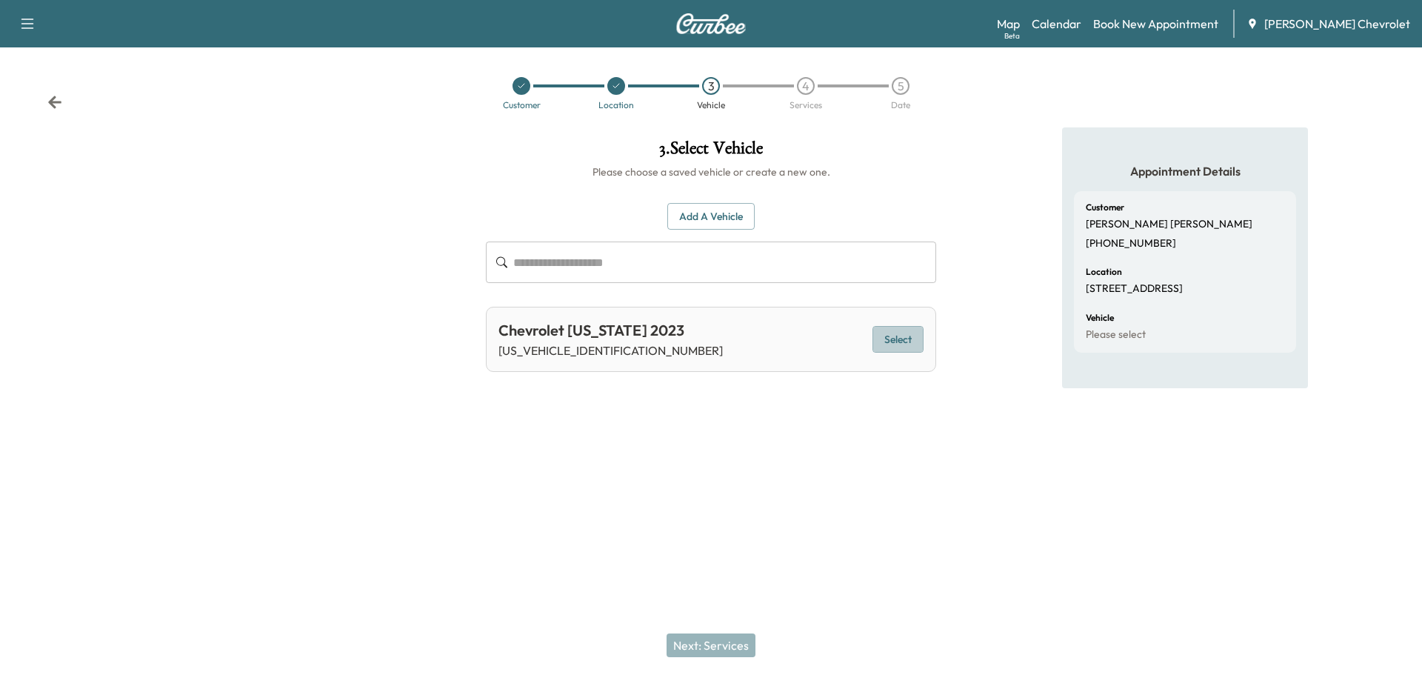
click at [893, 340] on button "Select" at bounding box center [898, 339] width 51 height 27
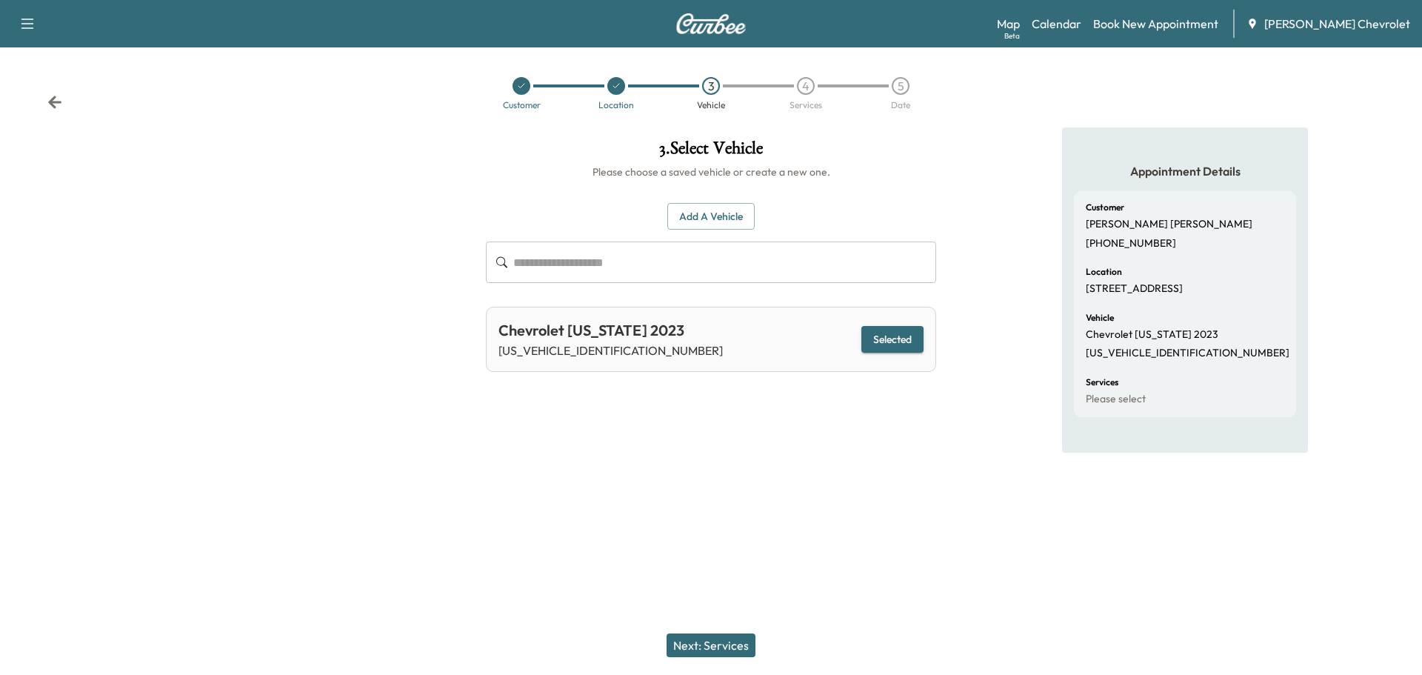
click at [696, 633] on button "Next: Services" at bounding box center [711, 645] width 89 height 24
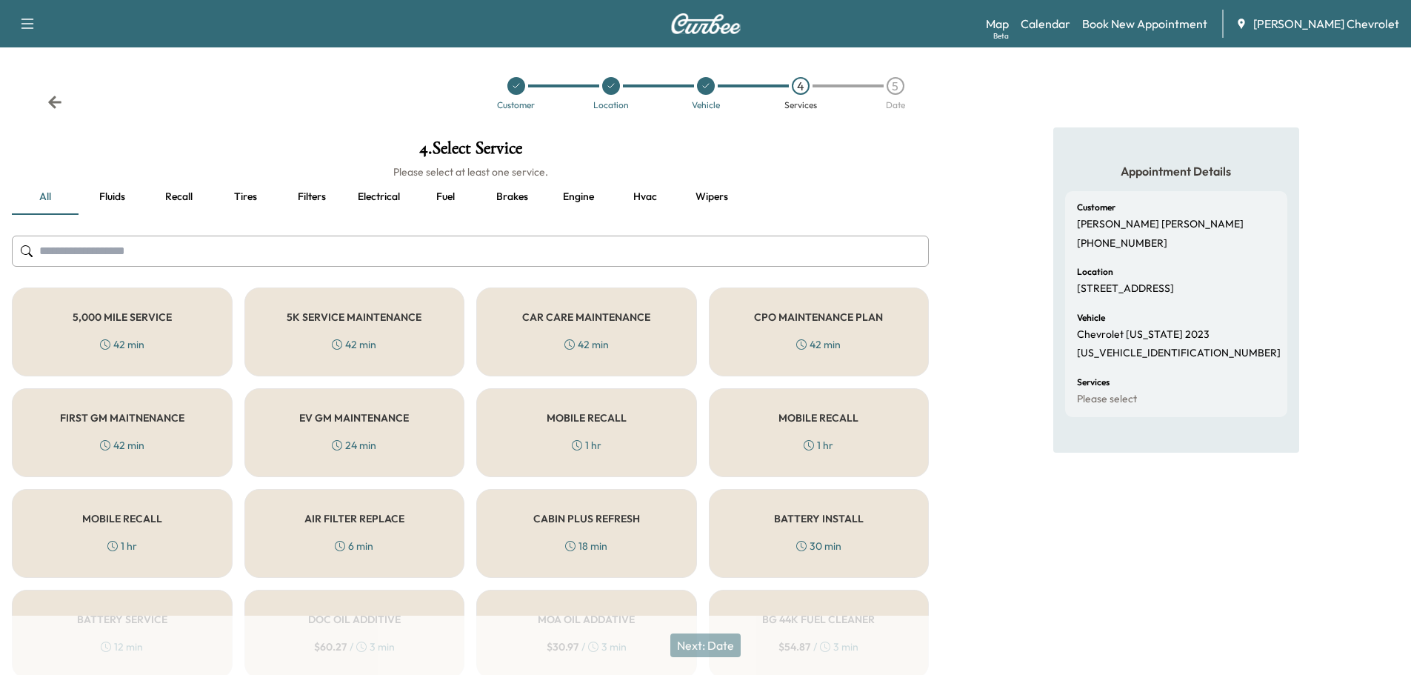
click at [143, 521] on h5 "MOBILE RECALL" at bounding box center [122, 518] width 80 height 10
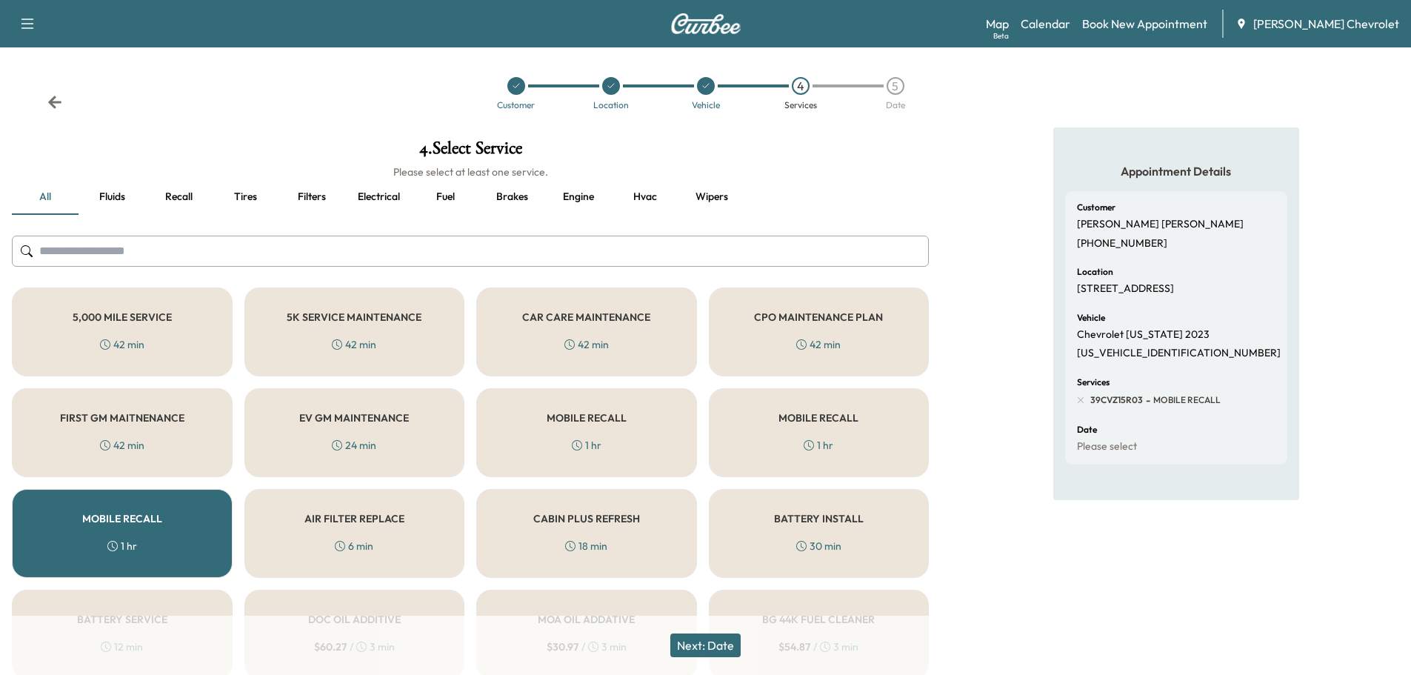
click at [712, 642] on button "Next: Date" at bounding box center [705, 645] width 70 height 24
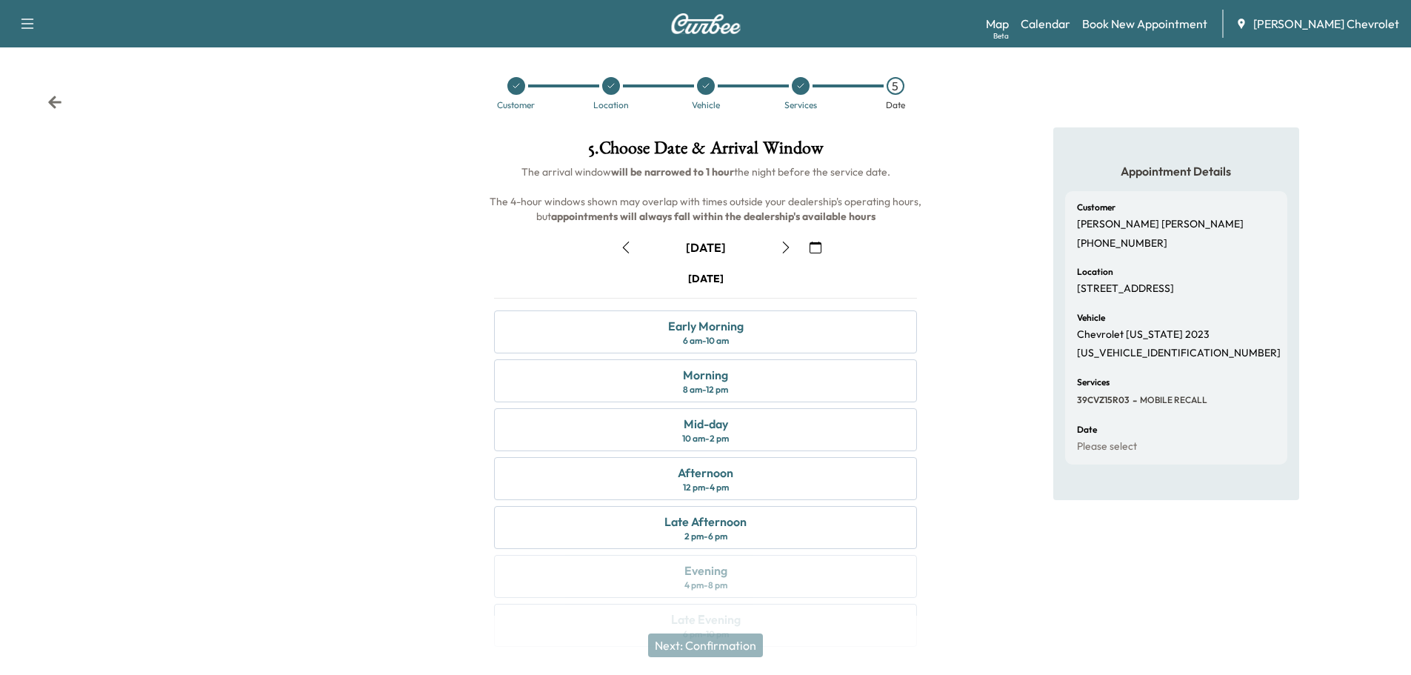
click at [782, 245] on icon "button" at bounding box center [786, 247] width 12 height 12
click at [783, 246] on button "button" at bounding box center [791, 248] width 25 height 24
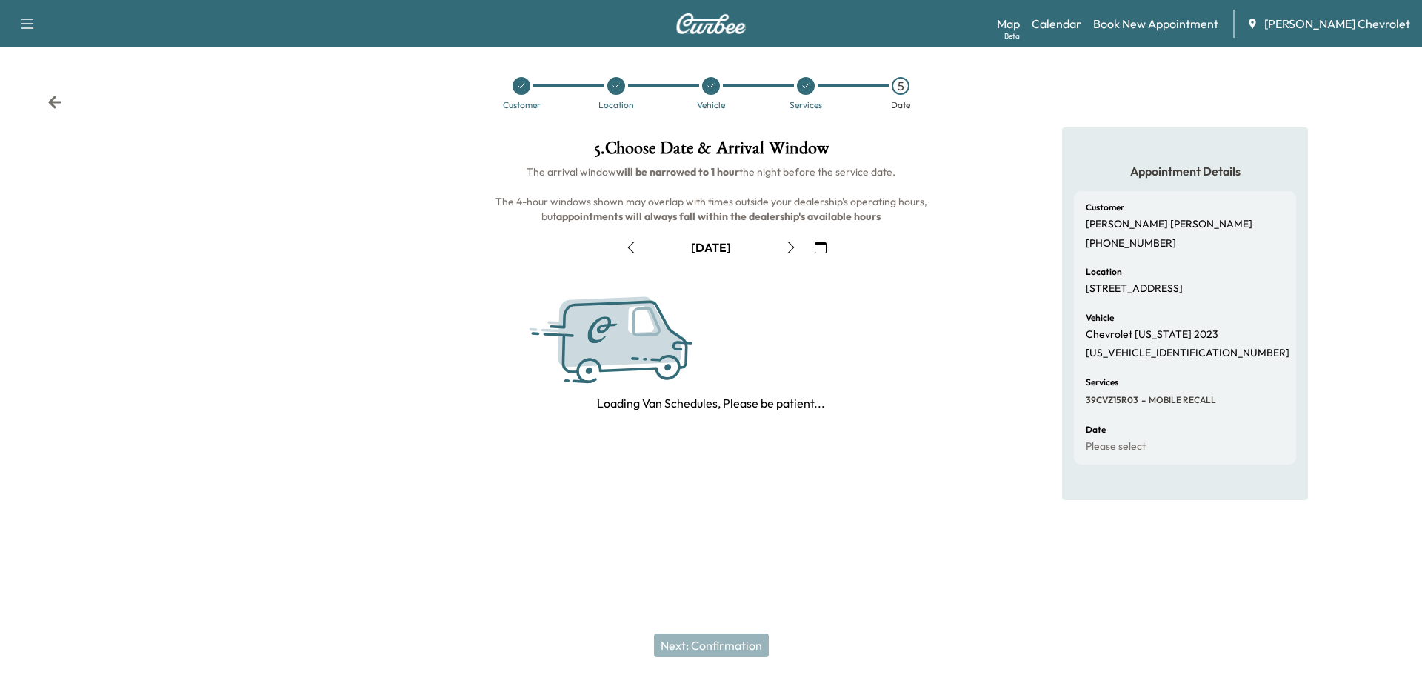
click at [783, 246] on button "button" at bounding box center [791, 248] width 25 height 24
click at [784, 246] on button "button" at bounding box center [791, 248] width 25 height 24
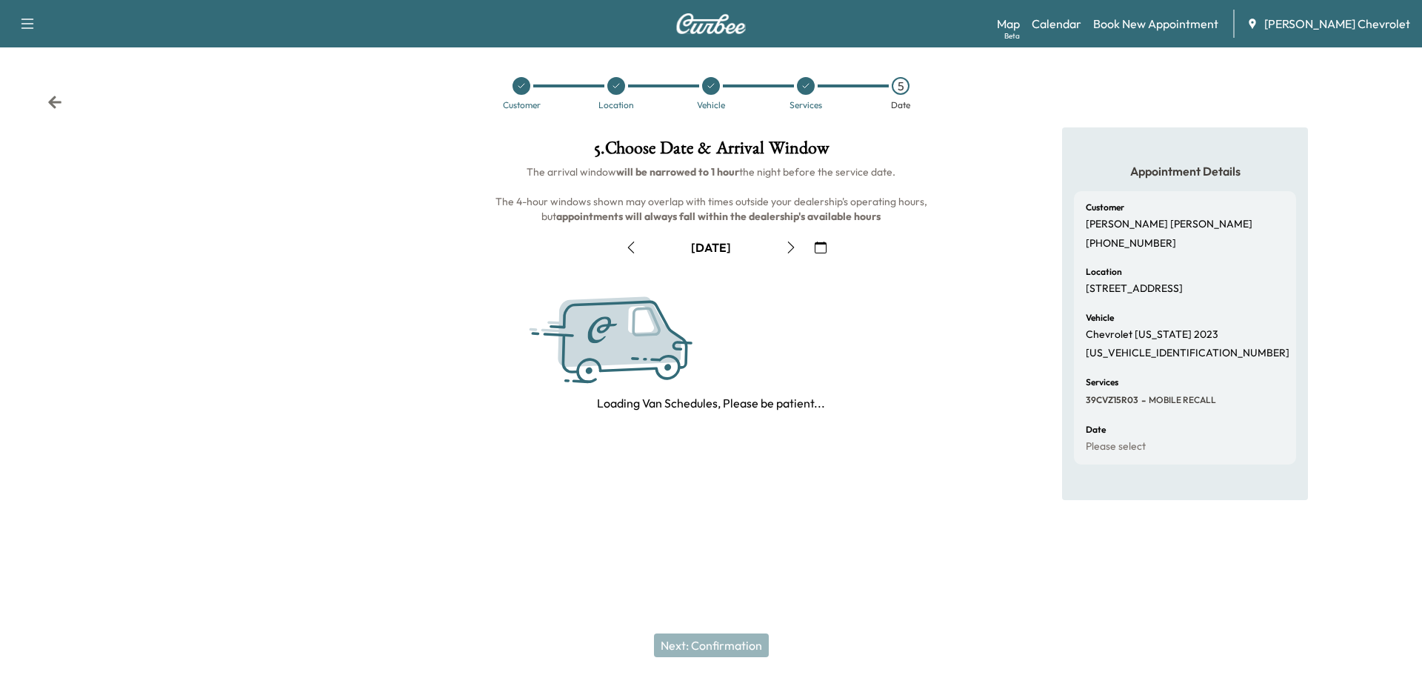
click at [784, 246] on button "button" at bounding box center [791, 248] width 25 height 24
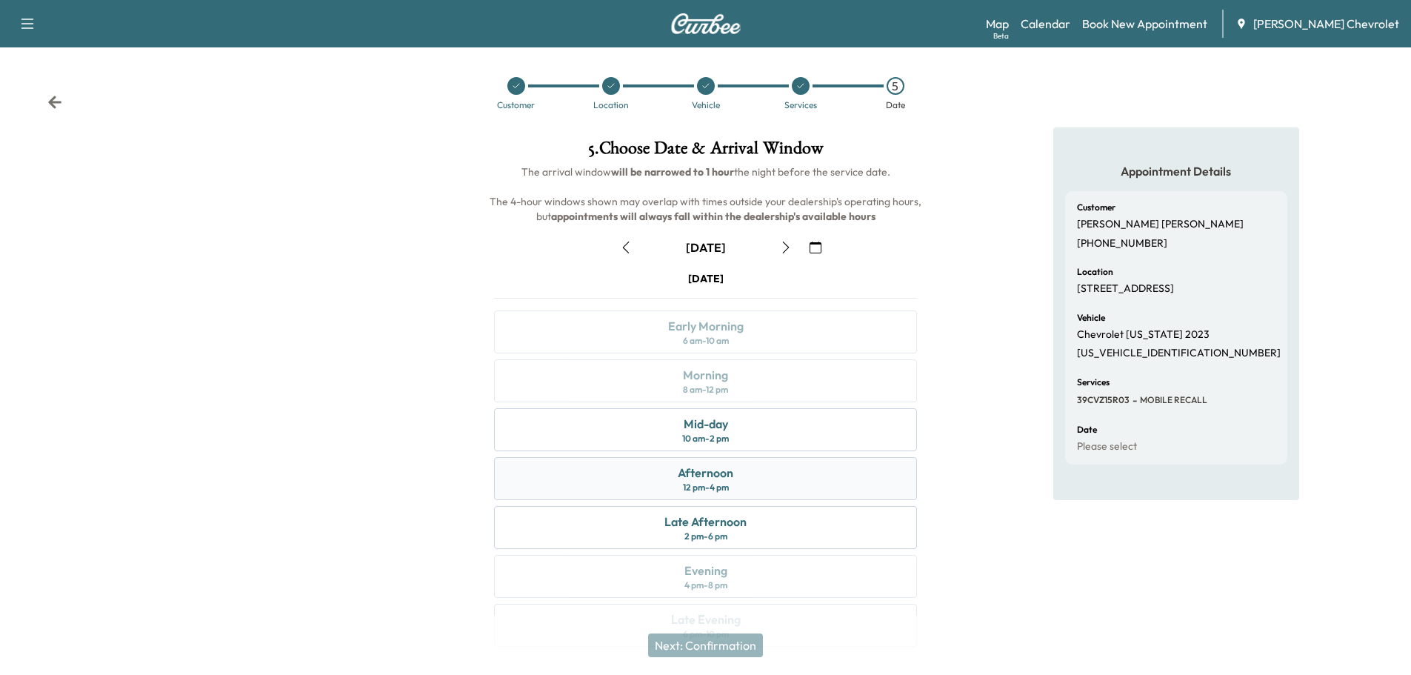
click at [736, 485] on div "Afternoon 12 pm - 4 pm" at bounding box center [705, 478] width 423 height 43
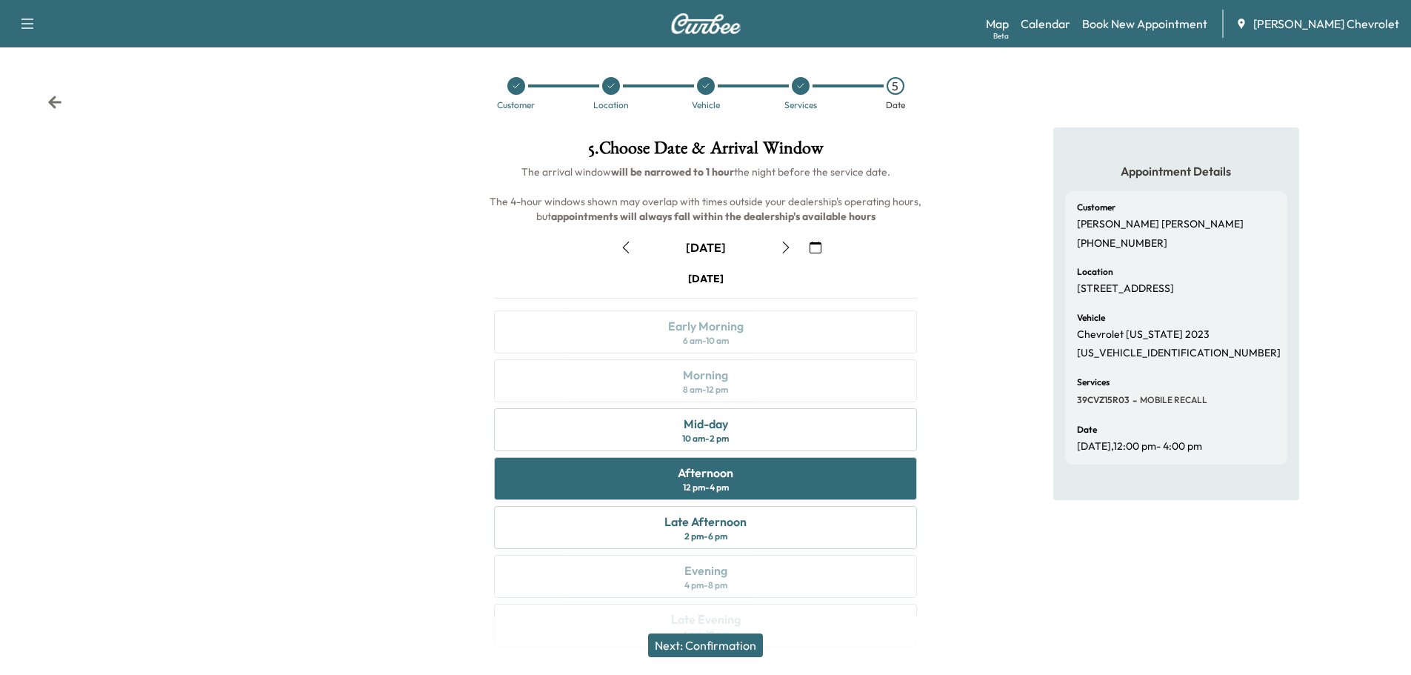
click at [727, 648] on button "Next: Confirmation" at bounding box center [705, 645] width 115 height 24
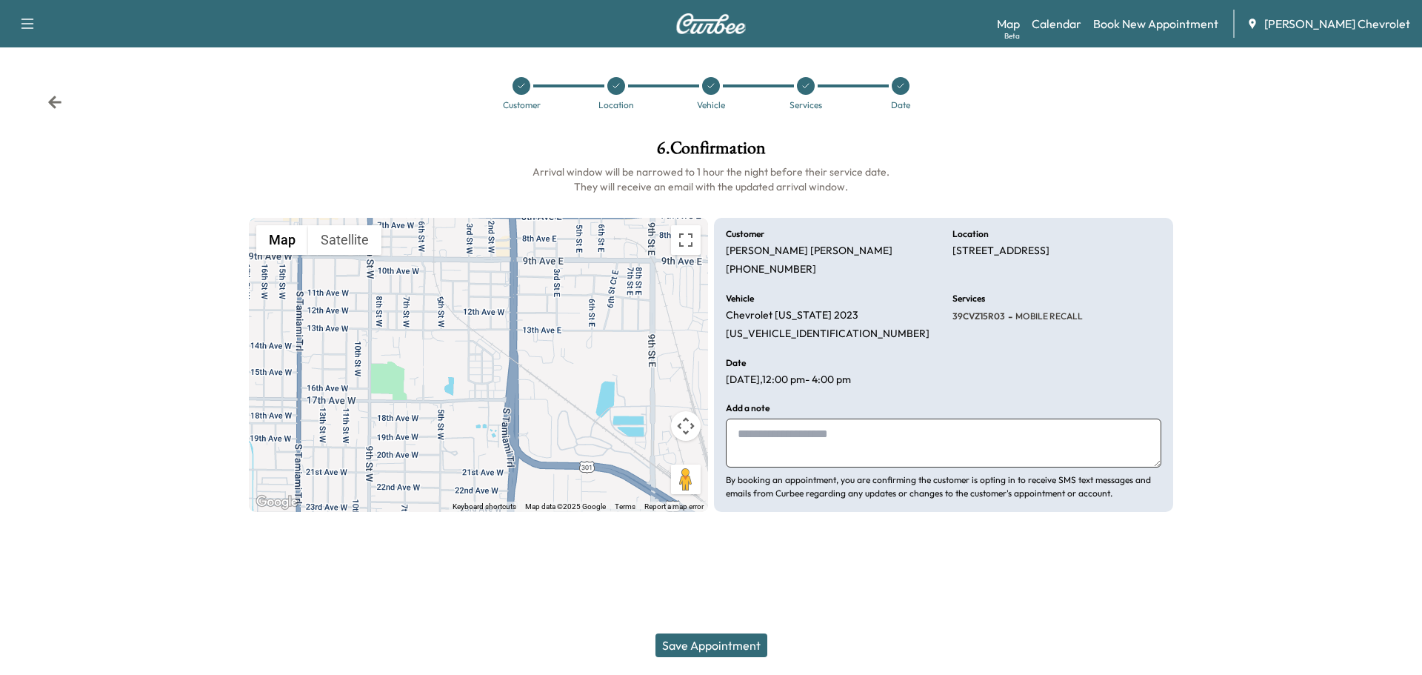
click at [712, 644] on button "Save Appointment" at bounding box center [712, 645] width 112 height 24
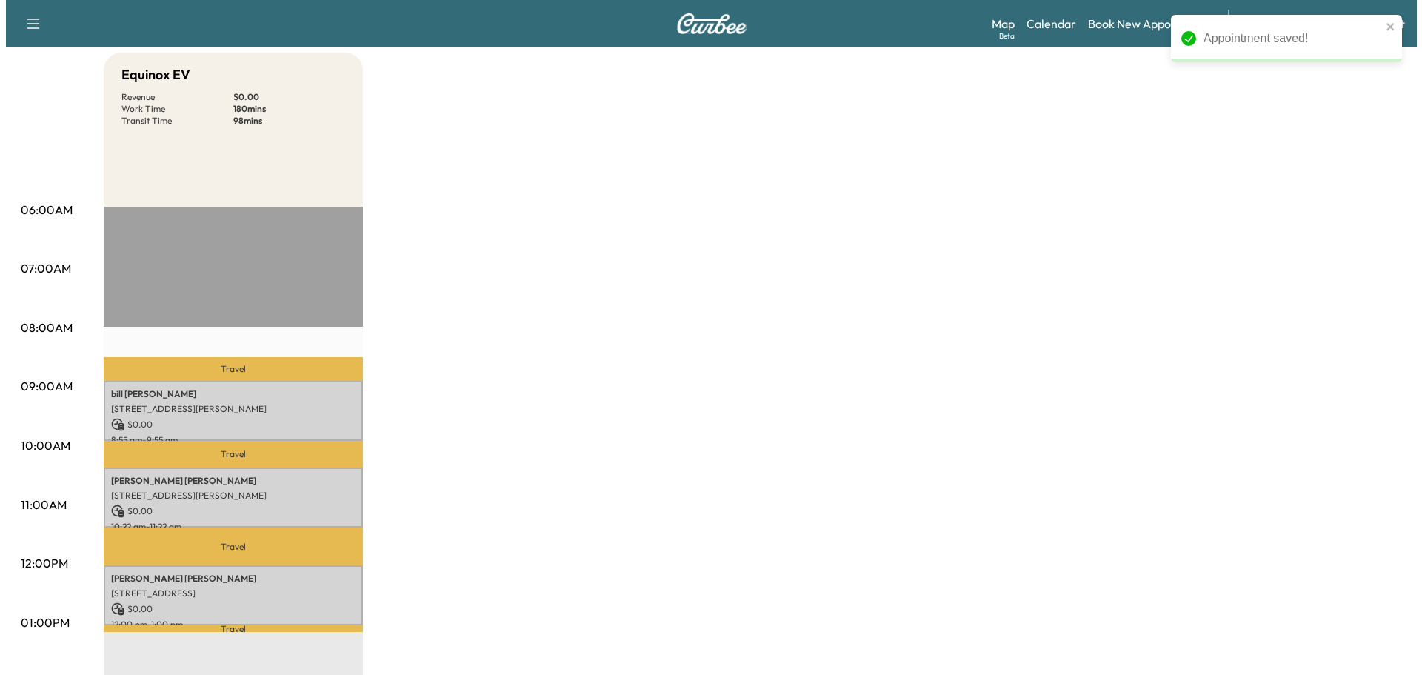
scroll to position [173, 0]
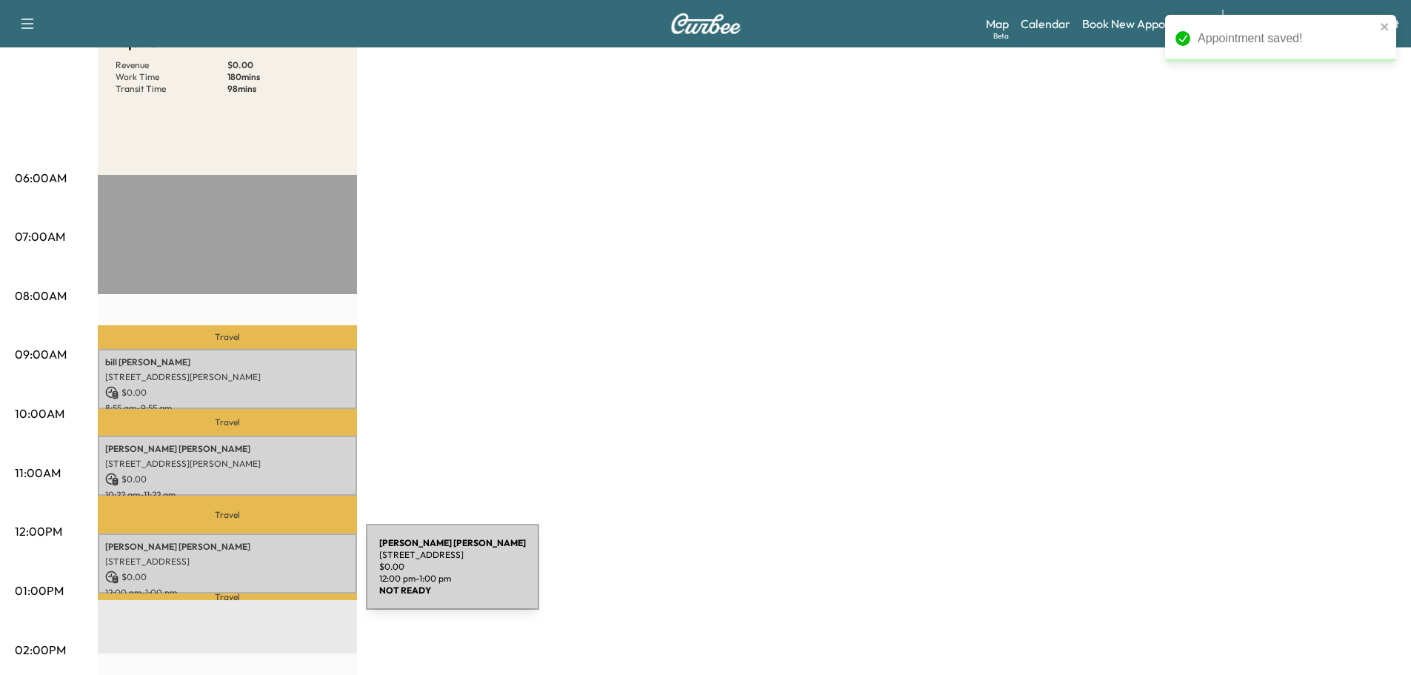
click at [255, 573] on p "$ 0.00" at bounding box center [227, 576] width 244 height 13
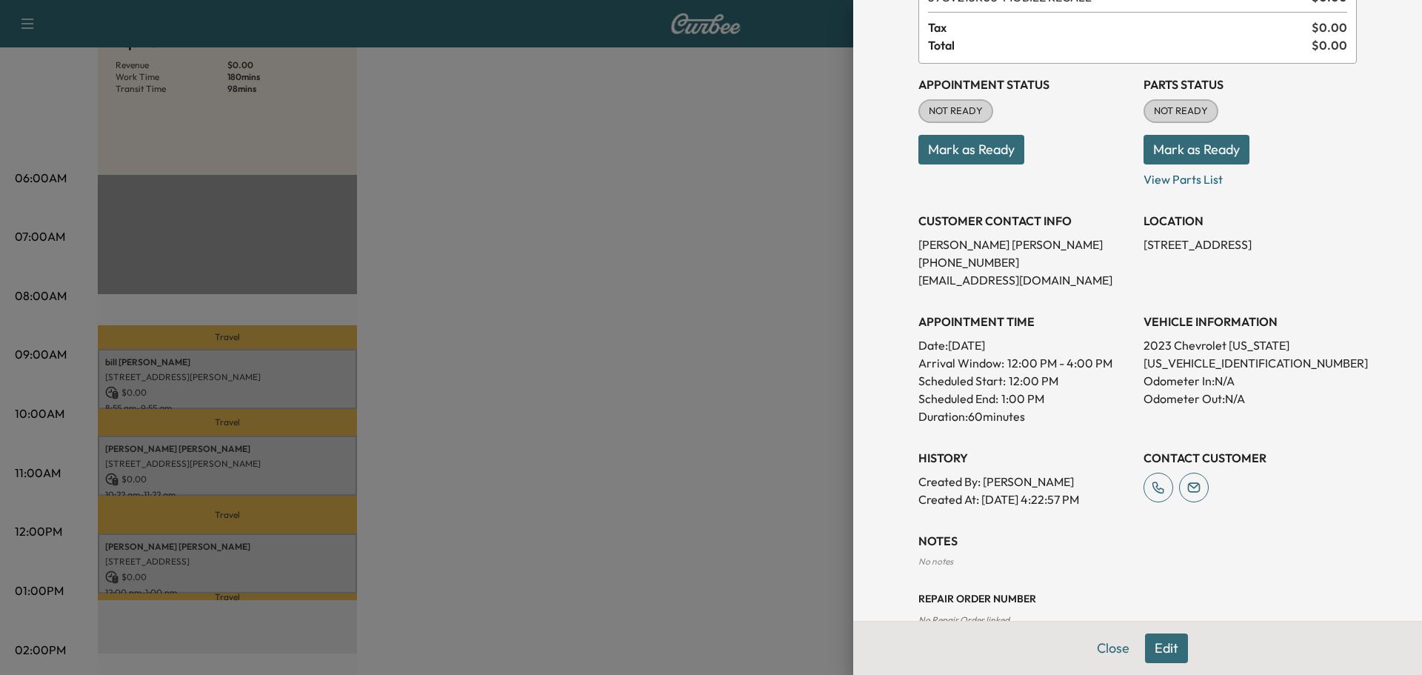
scroll to position [146, 0]
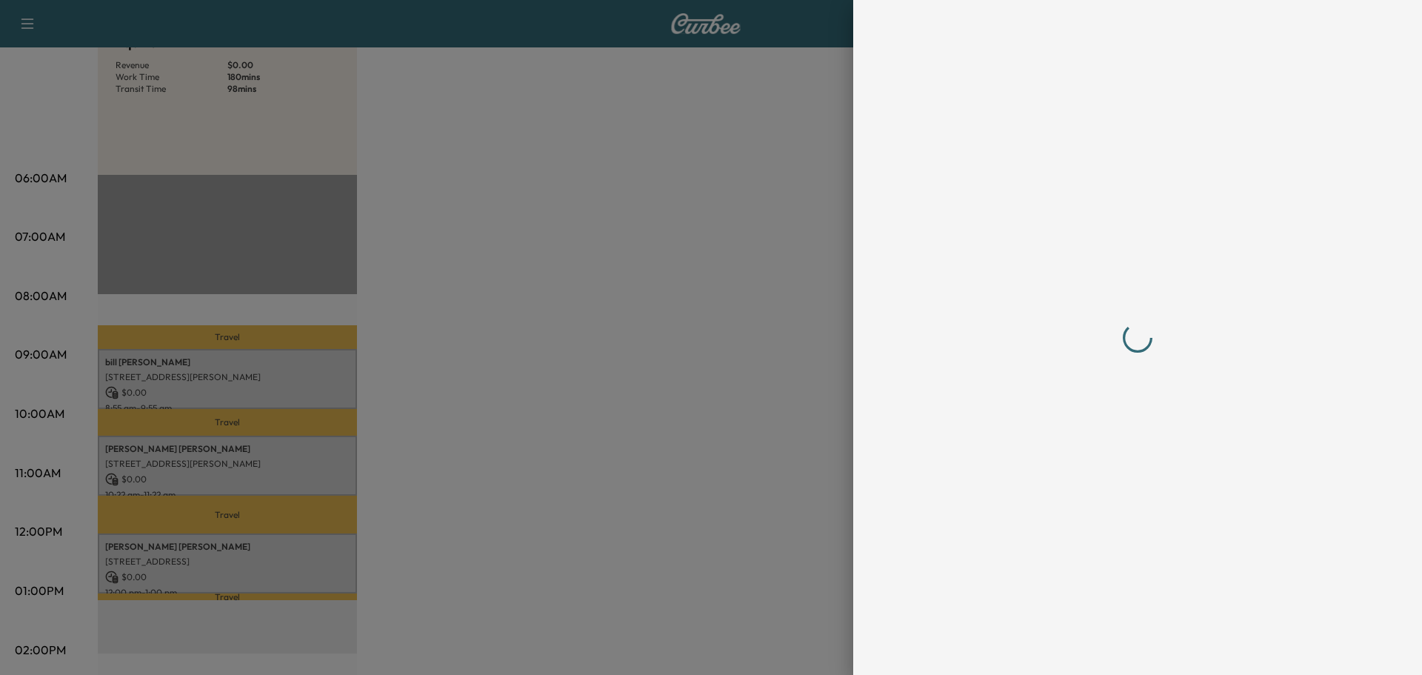
click at [1203, 330] on div at bounding box center [1138, 338] width 439 height 616
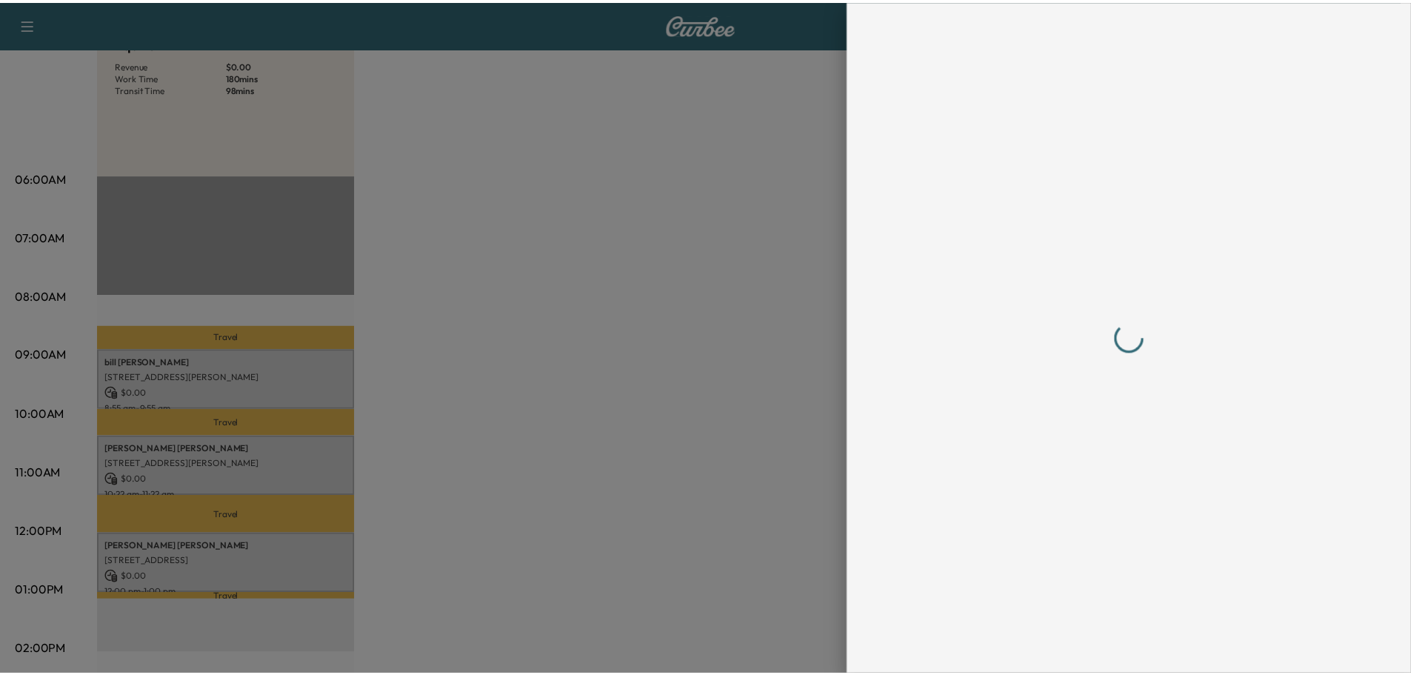
scroll to position [0, 0]
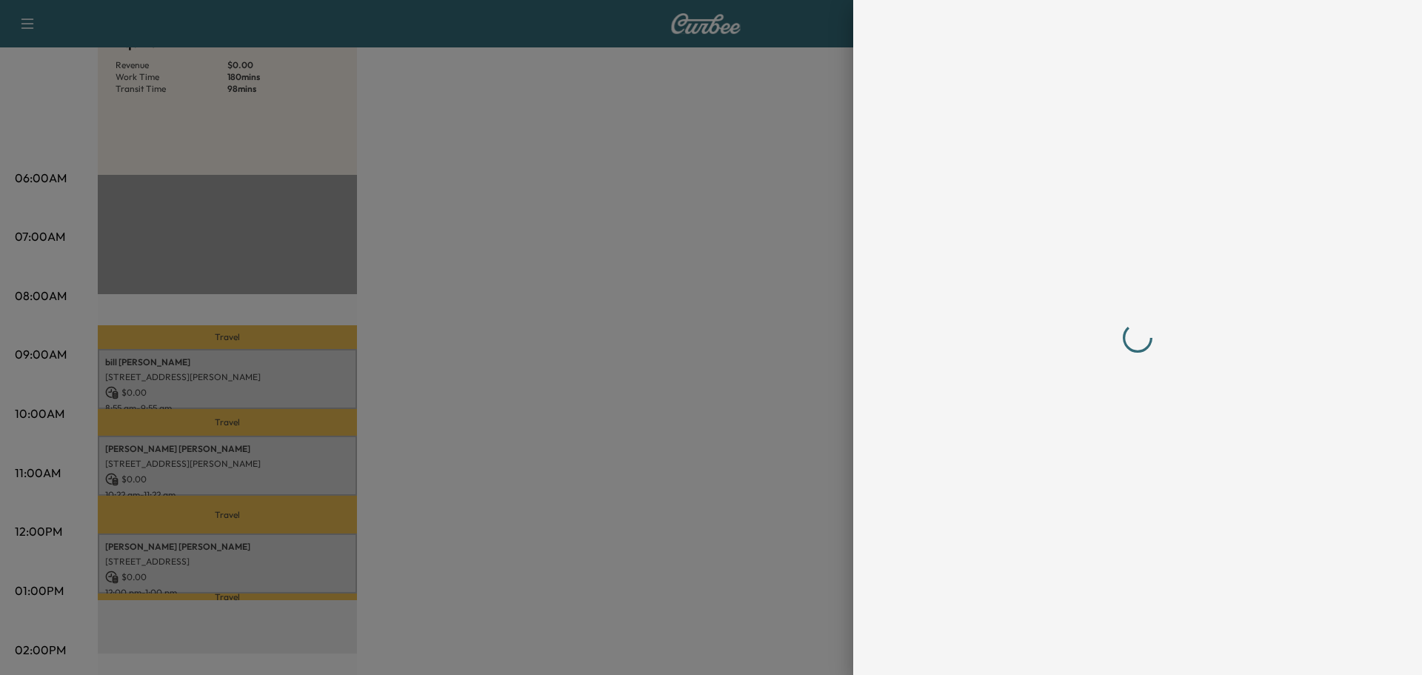
click at [1203, 330] on div at bounding box center [1138, 338] width 439 height 616
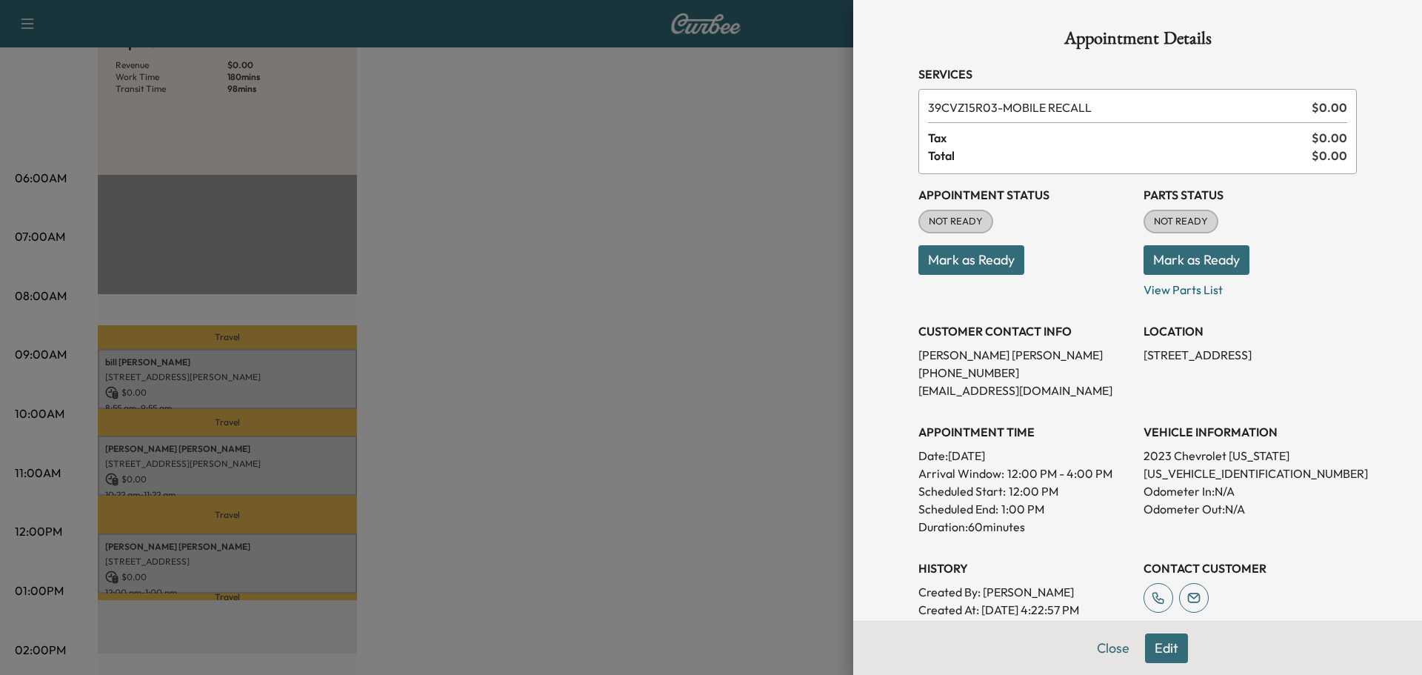
click at [1206, 476] on p "[US_VEHICLE_IDENTIFICATION_NUMBER]" at bounding box center [1250, 473] width 213 height 18
click at [1206, 475] on p "[US_VEHICLE_IDENTIFICATION_NUMBER]" at bounding box center [1250, 473] width 213 height 18
copy p "[US_VEHICLE_IDENTIFICATION_NUMBER]"
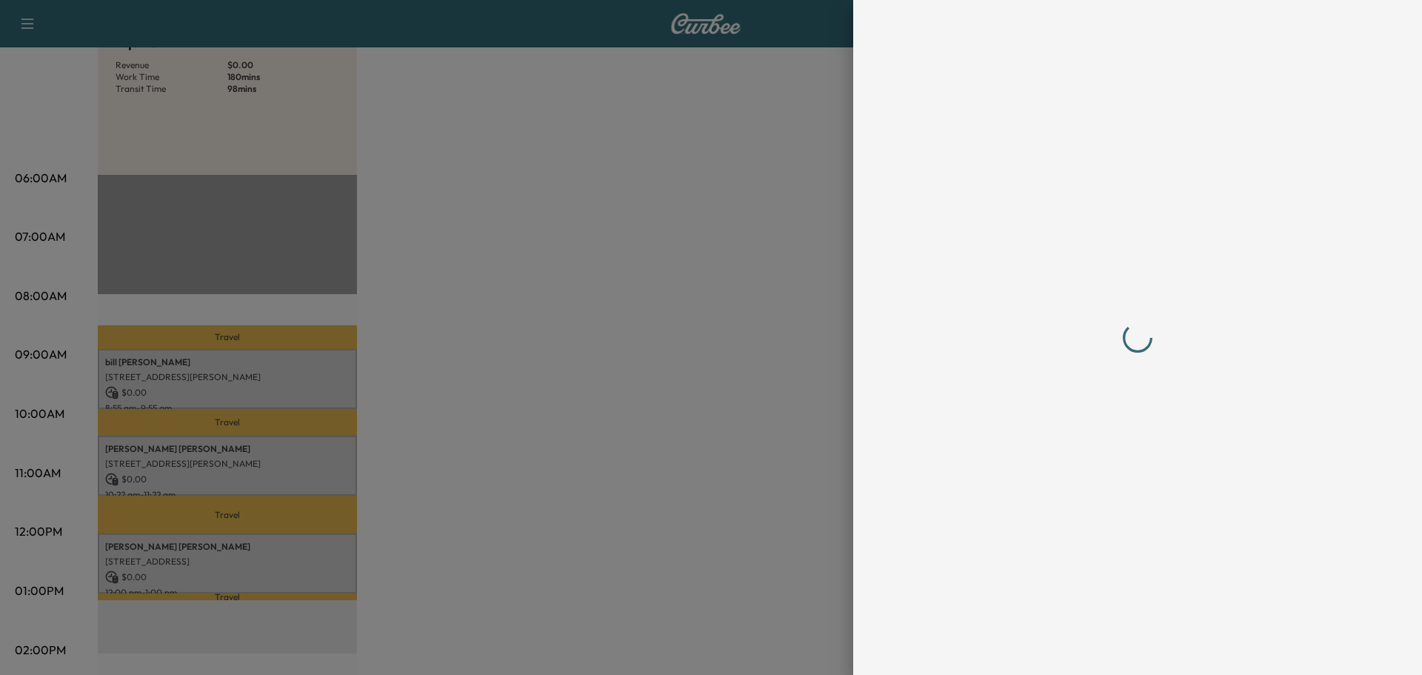
drag, startPoint x: 590, startPoint y: 149, endPoint x: 433, endPoint y: 61, distance: 179.1
click at [590, 148] on div at bounding box center [711, 337] width 1422 height 675
